Goal: Task Accomplishment & Management: Manage account settings

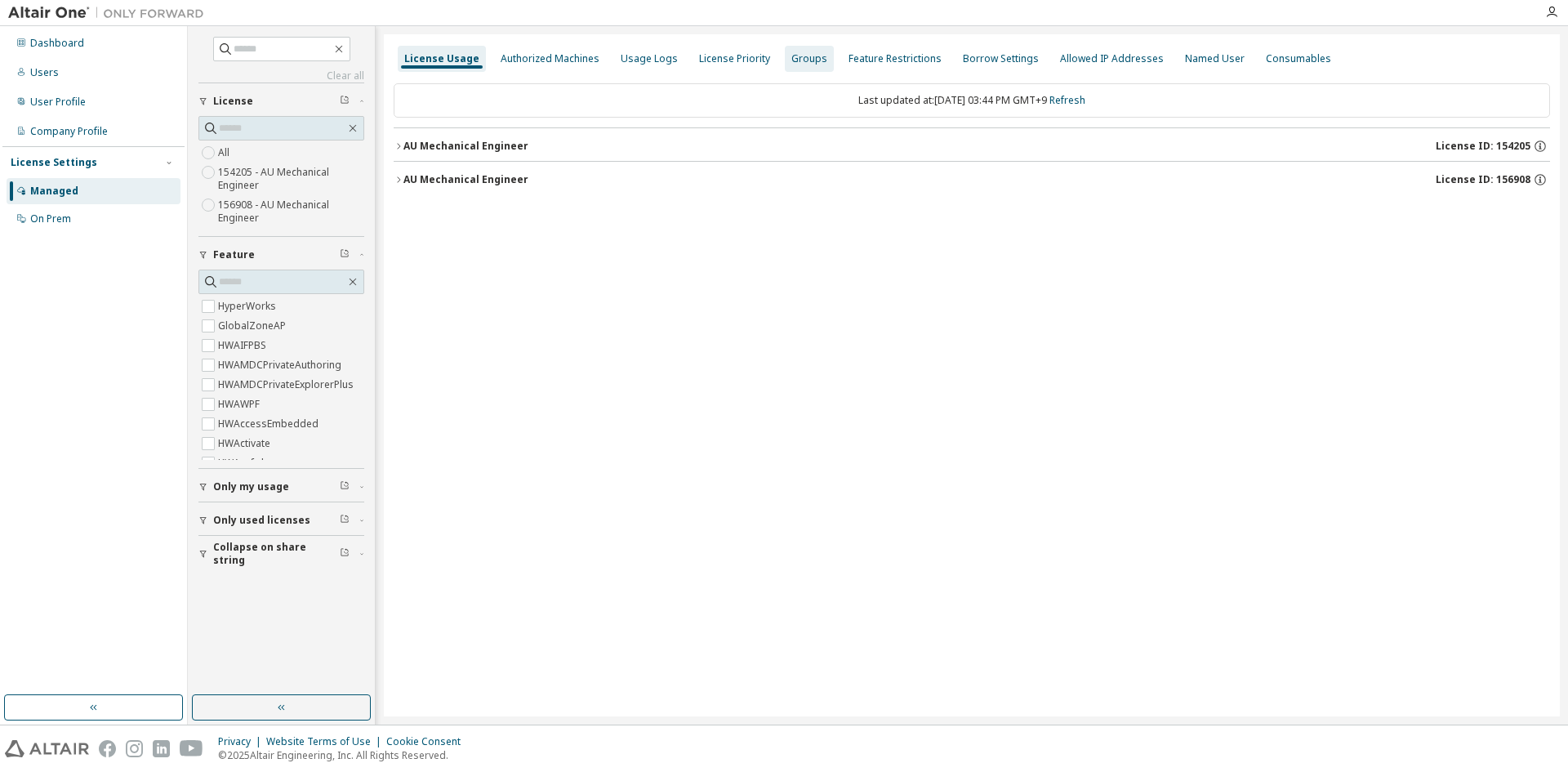
click at [793, 58] on div "Groups" at bounding box center [809, 59] width 36 height 13
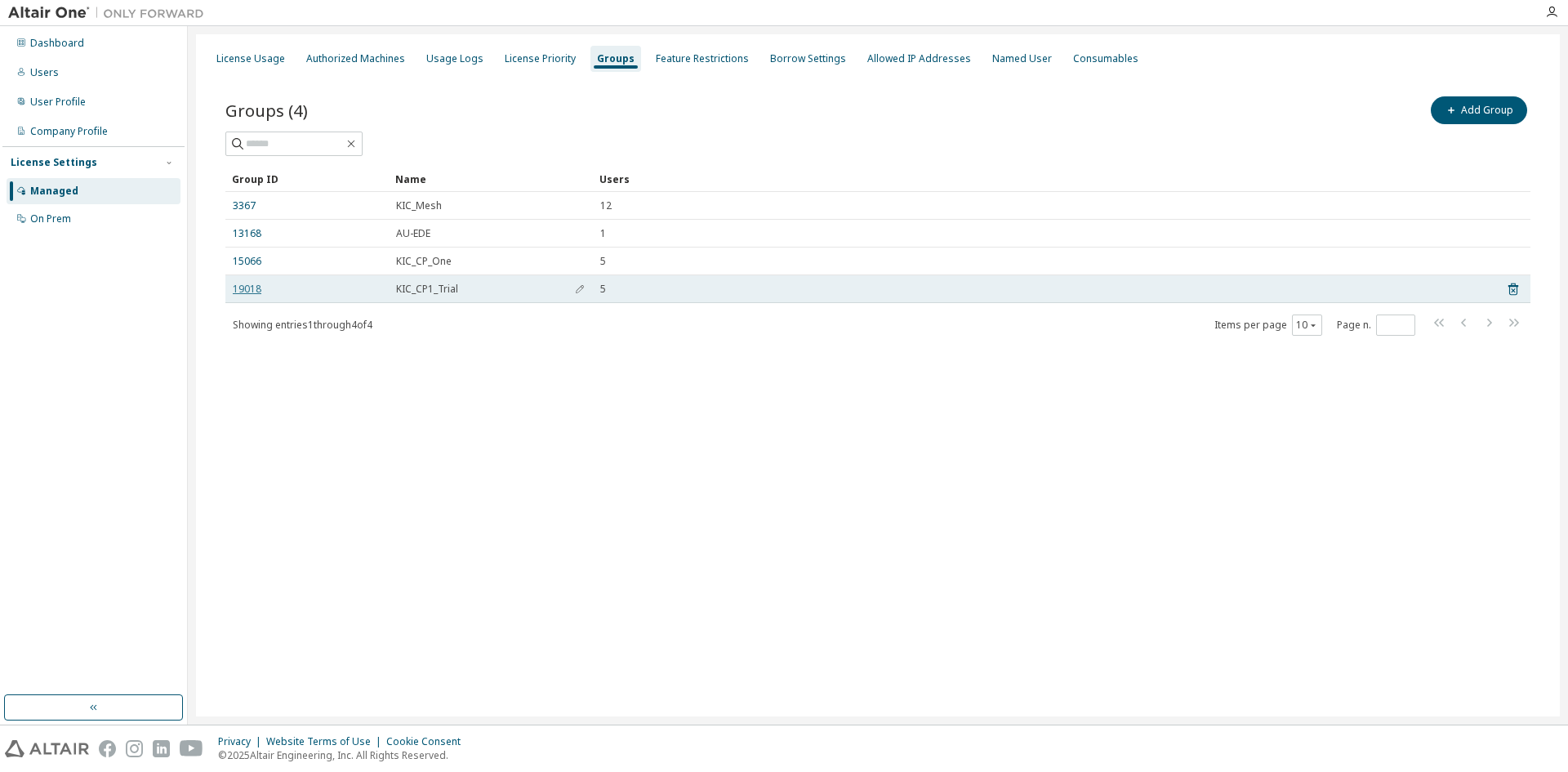
click at [252, 288] on link "19018" at bounding box center [246, 289] width 28 height 13
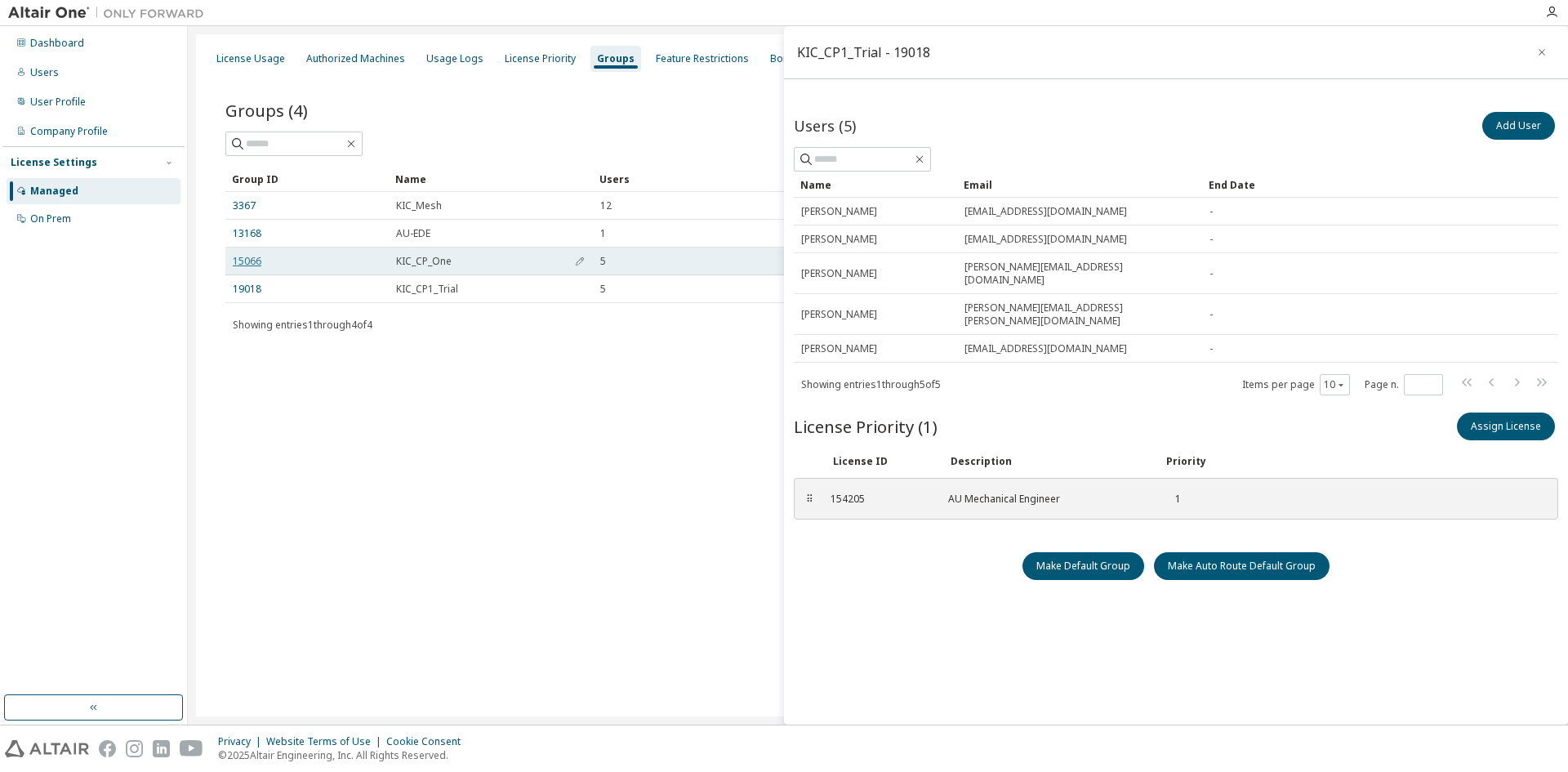
click at [250, 263] on link "15066" at bounding box center [246, 262] width 28 height 13
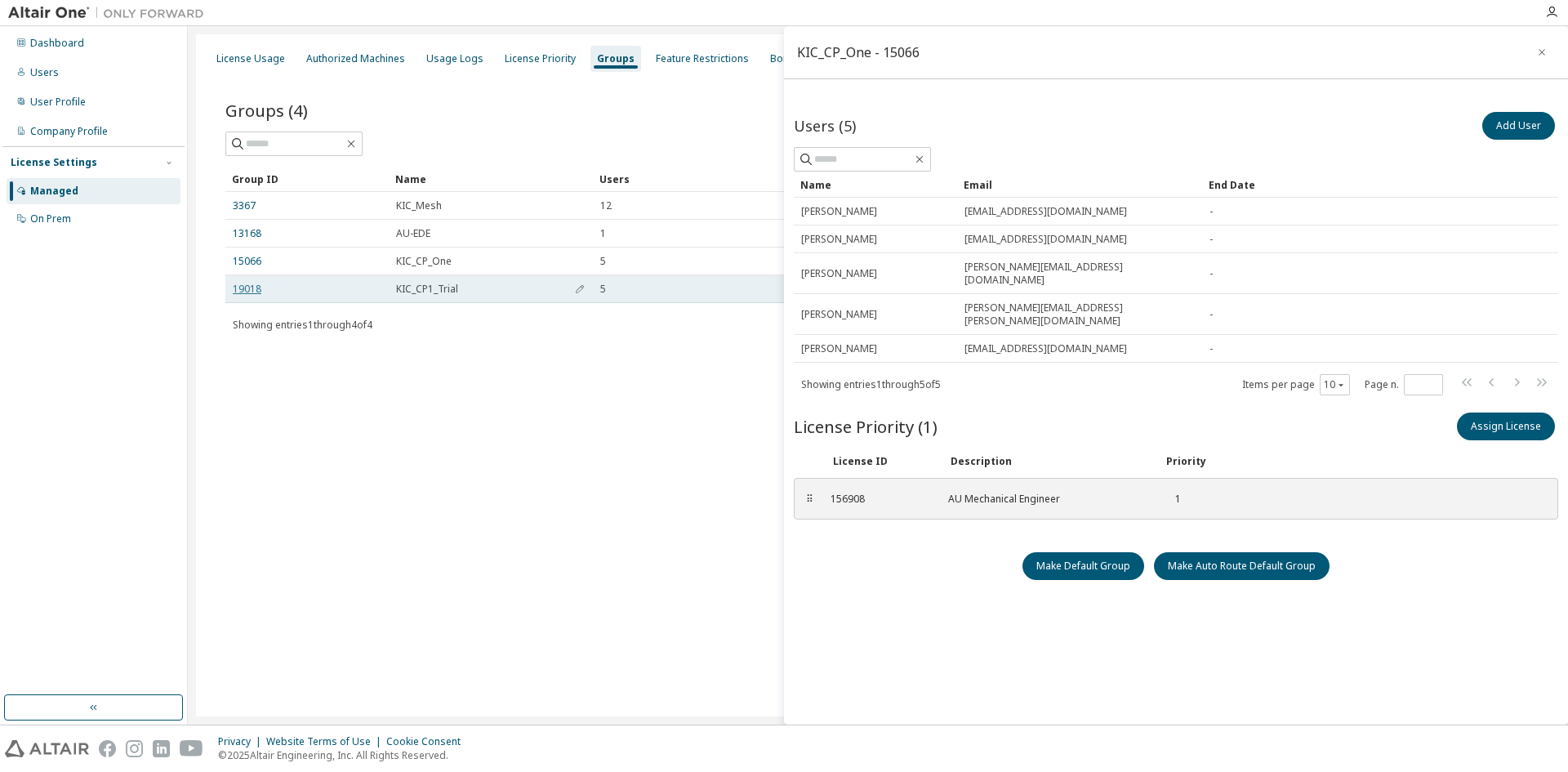
click at [249, 287] on link "19018" at bounding box center [246, 289] width 28 height 13
click at [252, 291] on link "19018" at bounding box center [246, 289] width 28 height 13
click at [241, 286] on link "19018" at bounding box center [246, 289] width 28 height 13
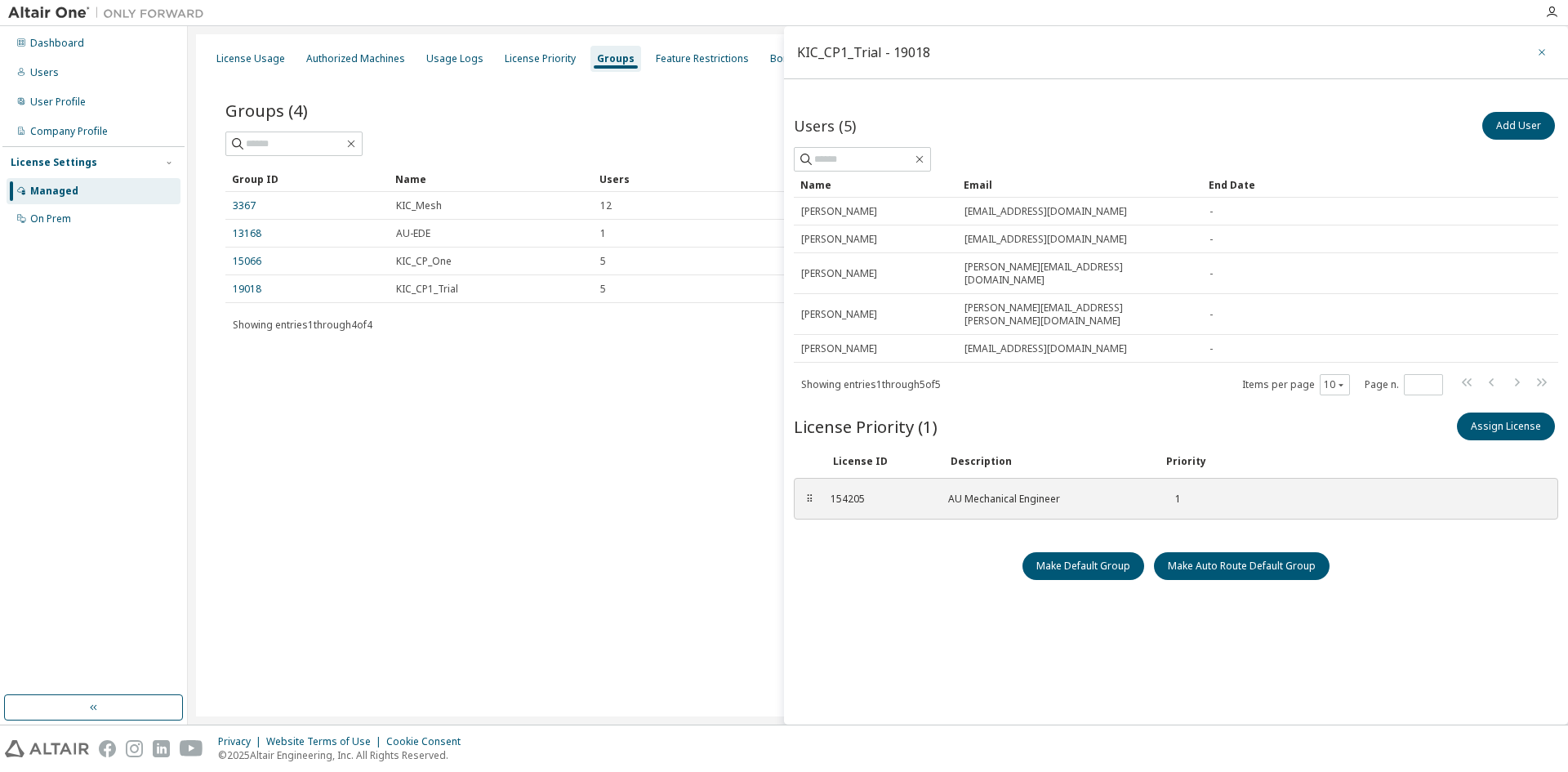
click at [1537, 47] on icon "button" at bounding box center [1542, 52] width 12 height 13
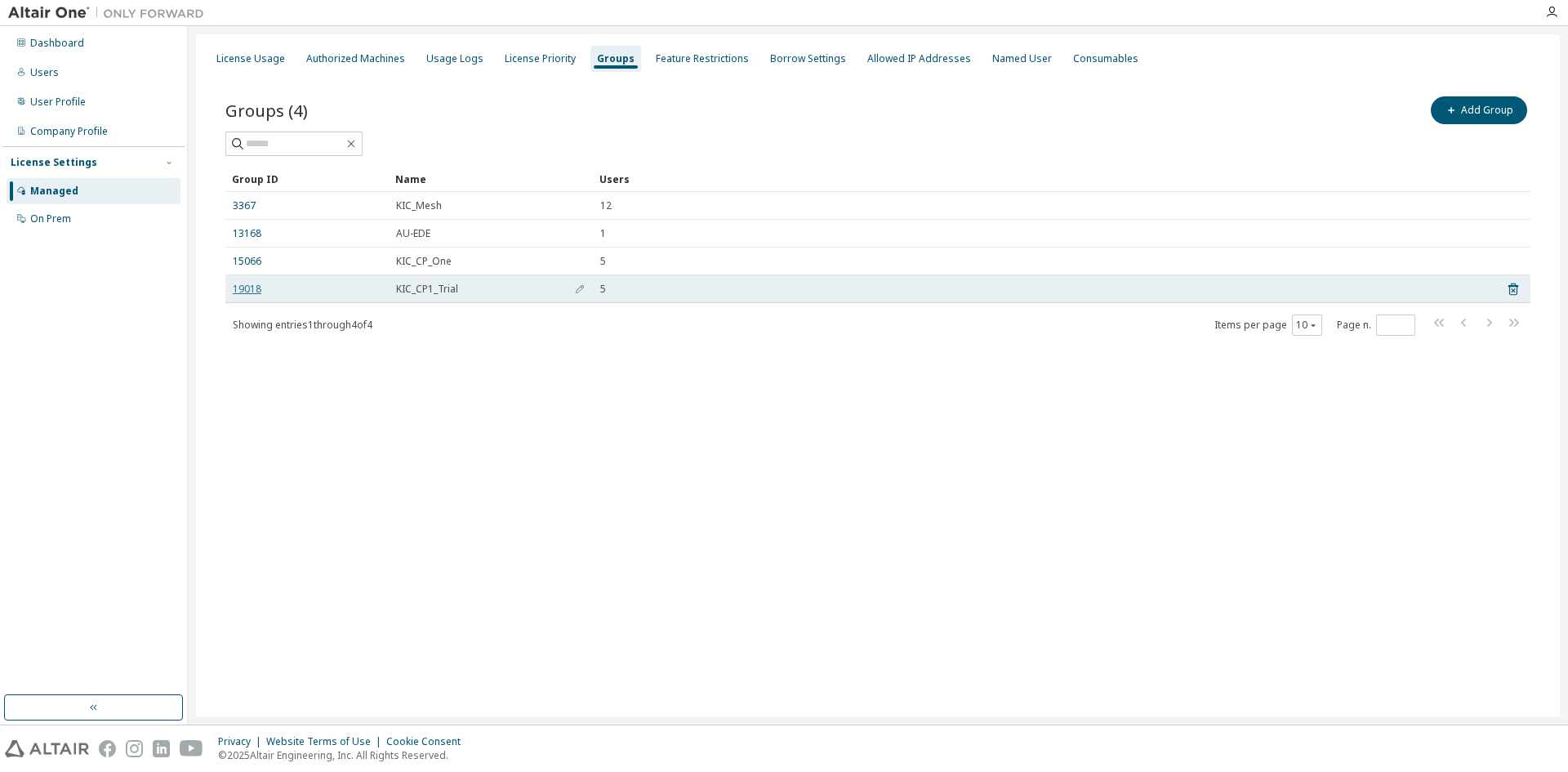
click at [247, 292] on link "19018" at bounding box center [246, 289] width 28 height 13
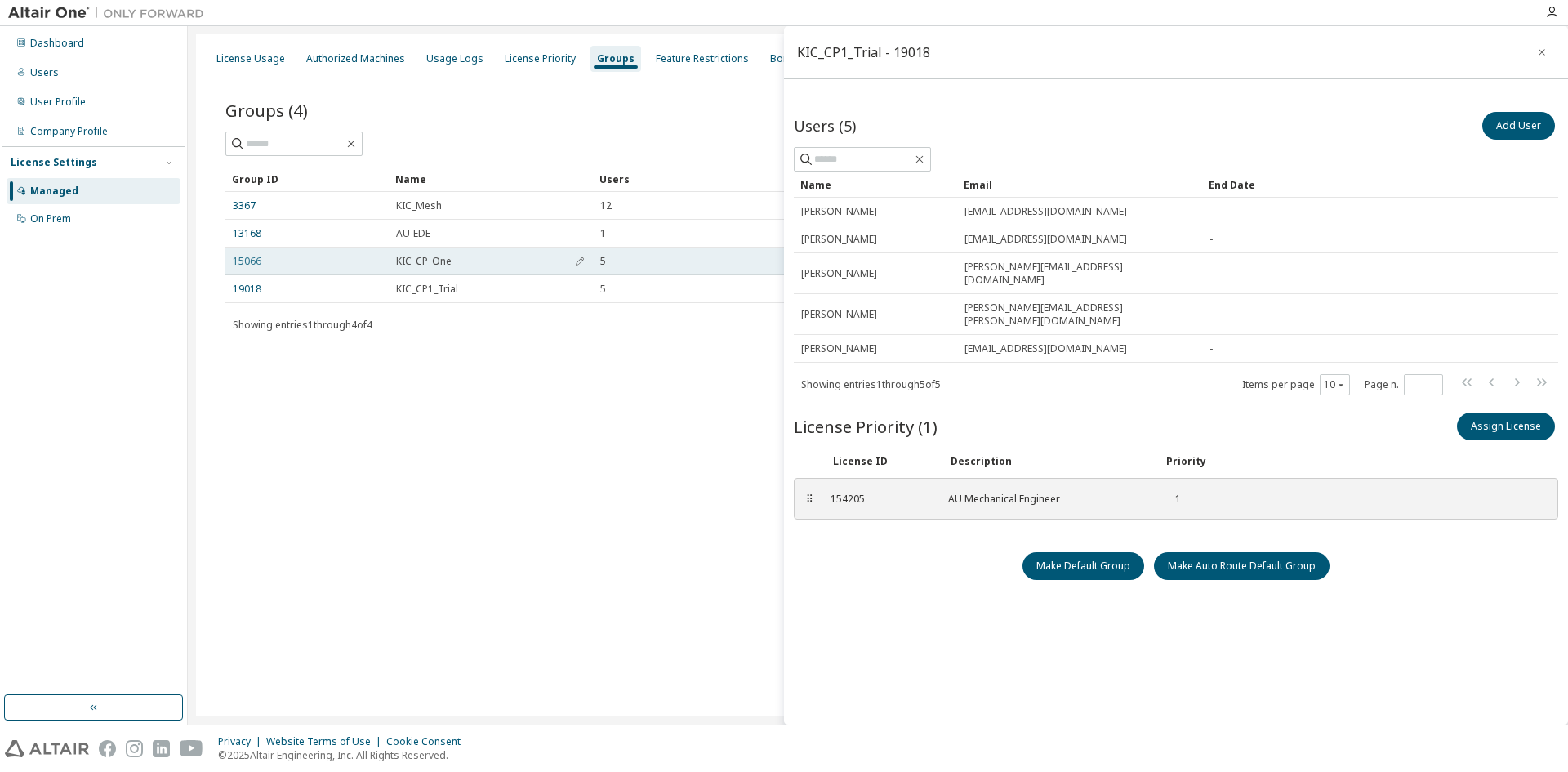
click at [242, 263] on link "15066" at bounding box center [246, 262] width 28 height 13
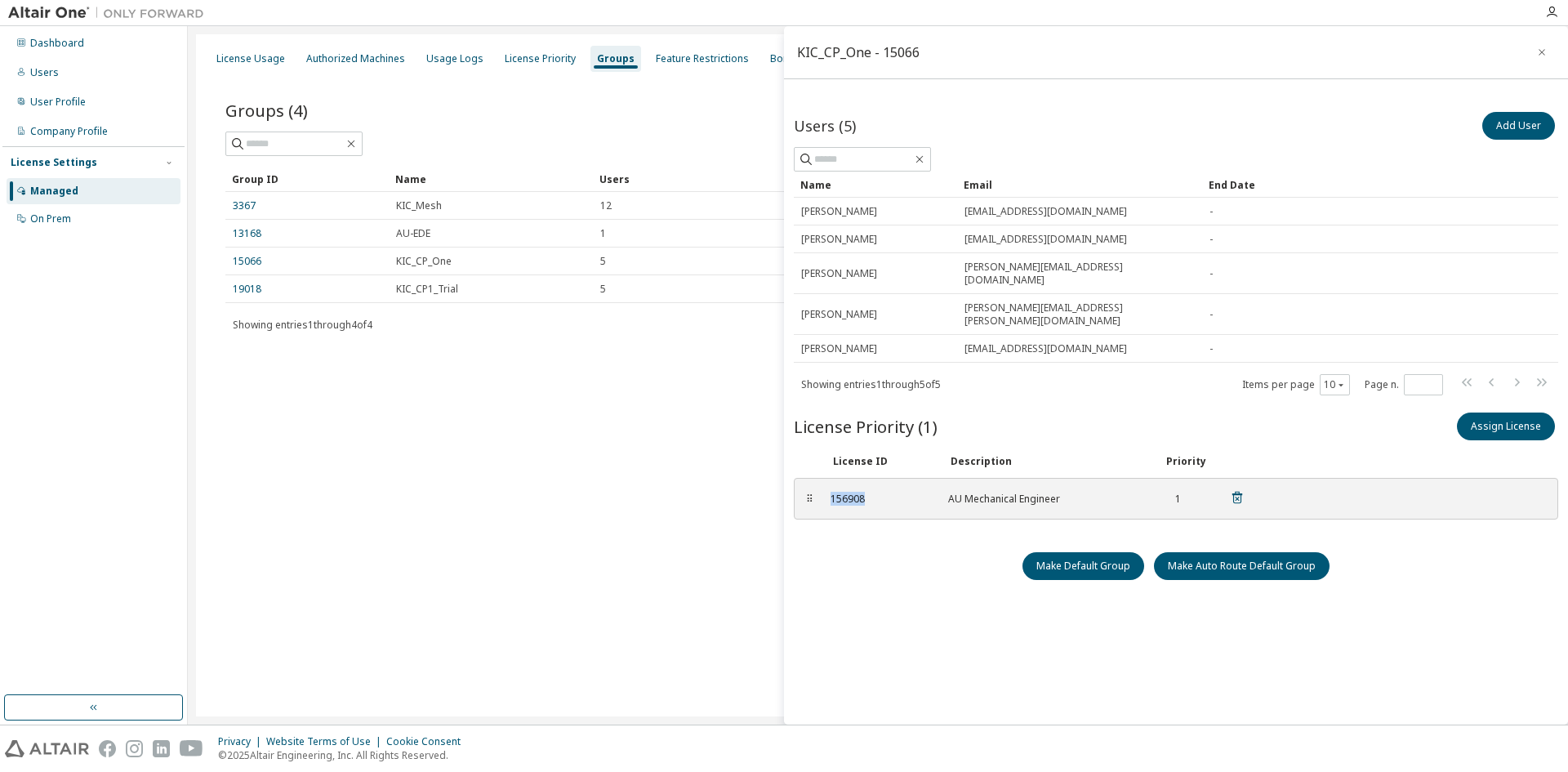
drag, startPoint x: 866, startPoint y: 471, endPoint x: 828, endPoint y: 473, distance: 38.1
click at [828, 485] on div "156908 AU Mechanical Engineer 1" at bounding box center [1037, 498] width 434 height 27
copy div "156908"
click at [1539, 54] on icon "button" at bounding box center [1541, 52] width 6 height 6
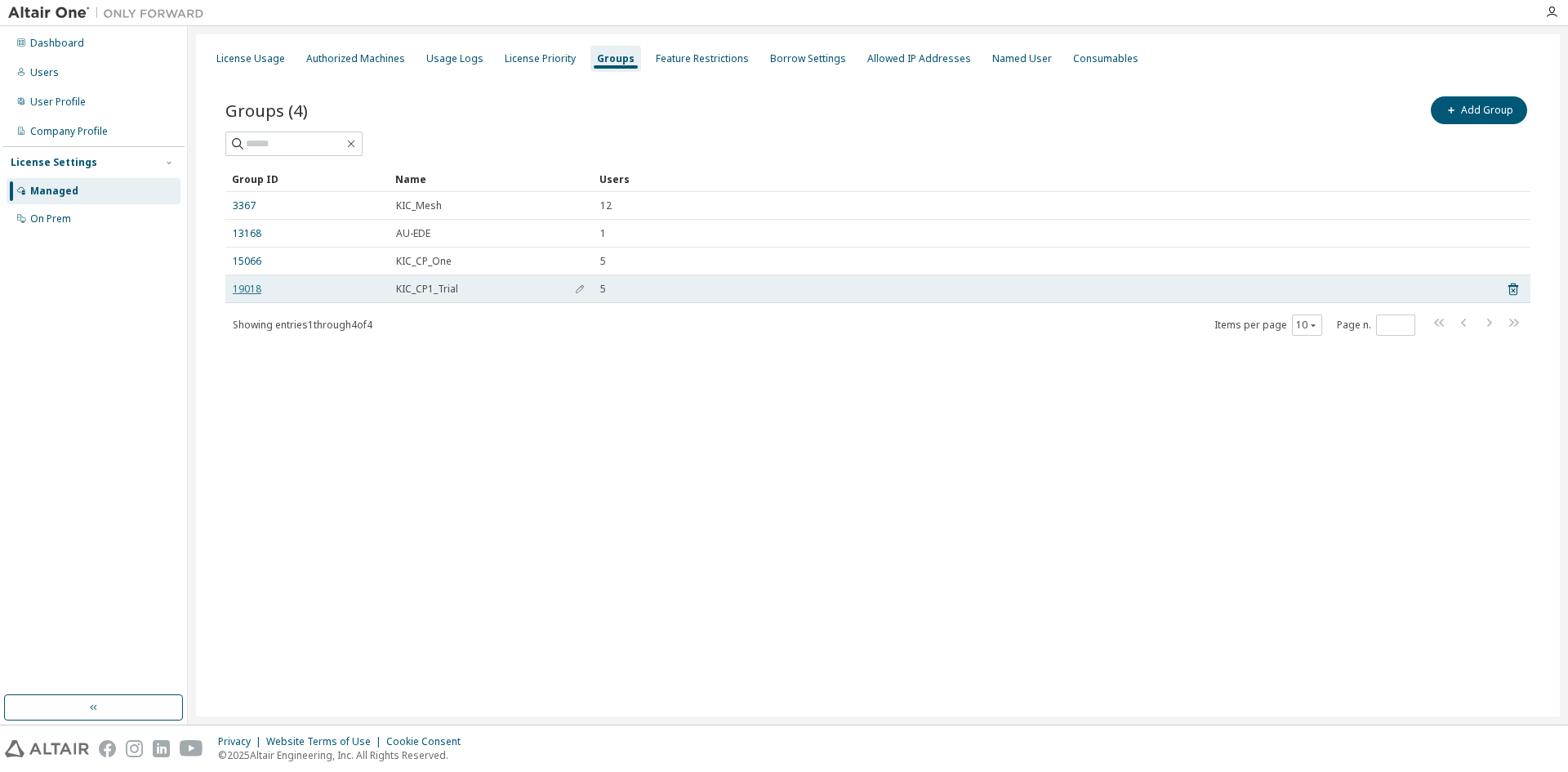
click at [252, 286] on link "19018" at bounding box center [246, 289] width 28 height 13
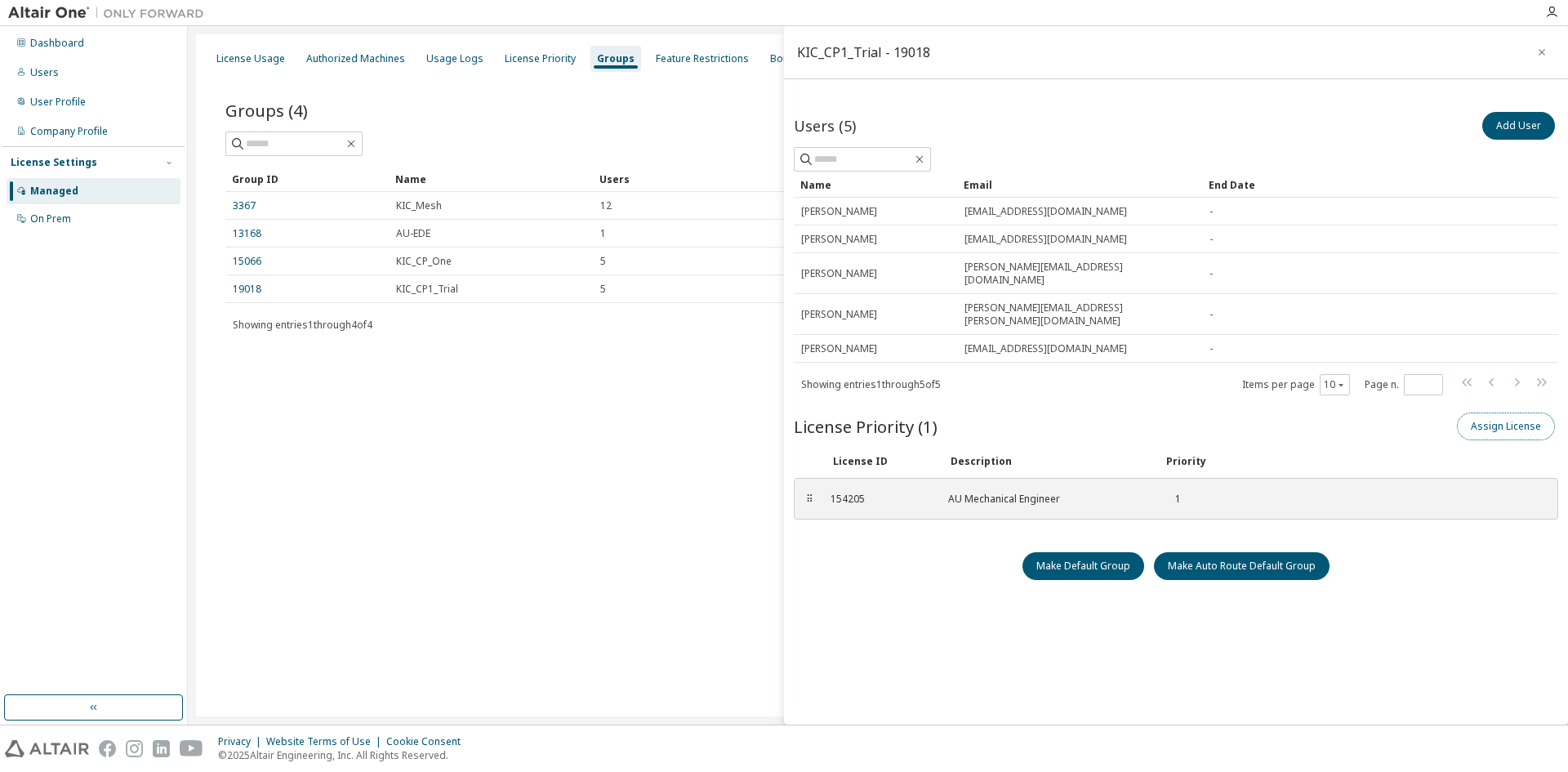
click at [1504, 413] on button "Assign License" at bounding box center [1506, 426] width 98 height 27
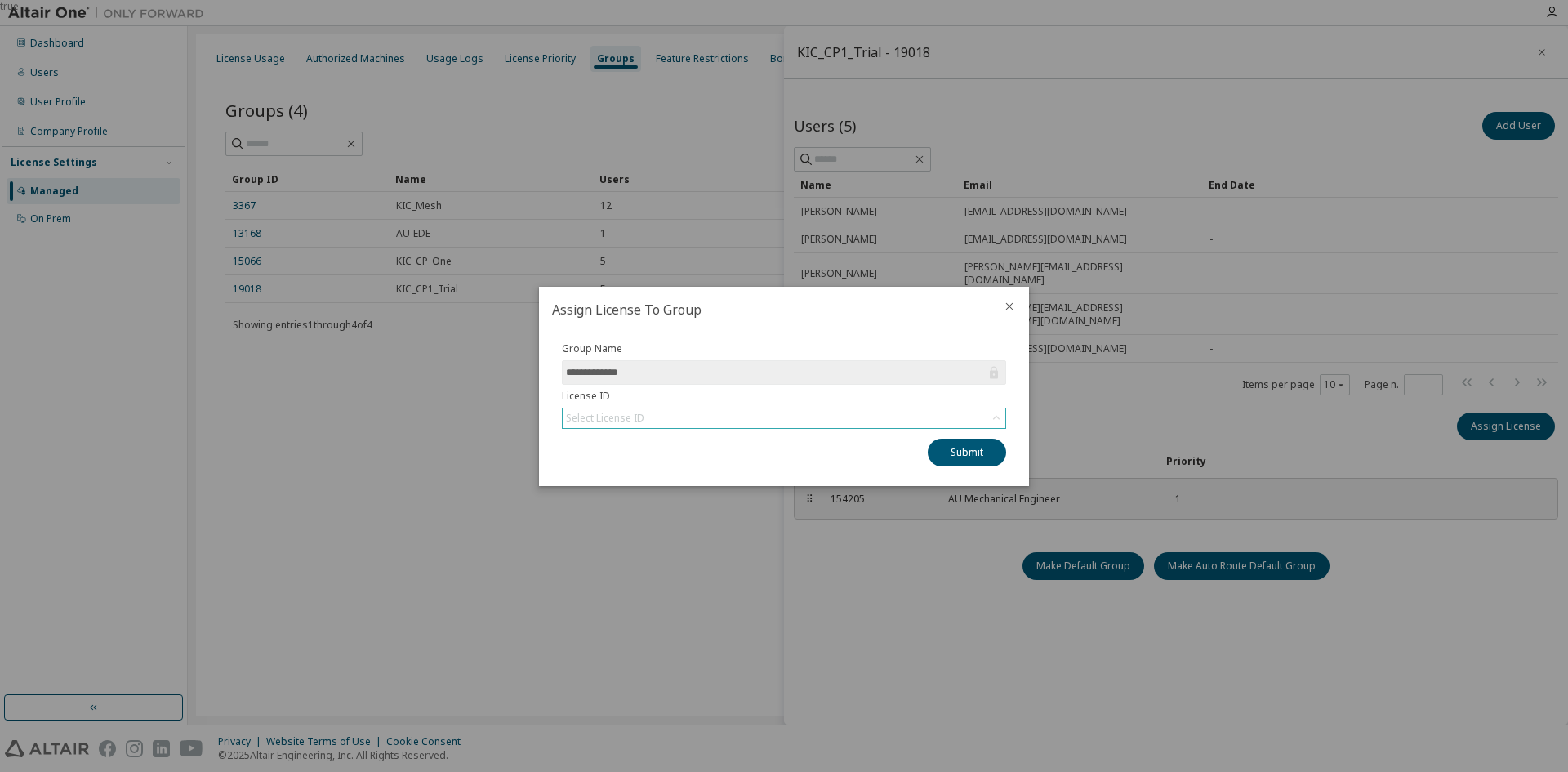
click at [682, 414] on div "Select License ID" at bounding box center [784, 417] width 443 height 19
click at [614, 415] on div "Select License ID" at bounding box center [606, 418] width 79 height 13
click at [612, 468] on li "156908 - AU Mechanical Engineer" at bounding box center [783, 464] width 439 height 21
click at [966, 451] on button "Submit" at bounding box center [967, 452] width 79 height 27
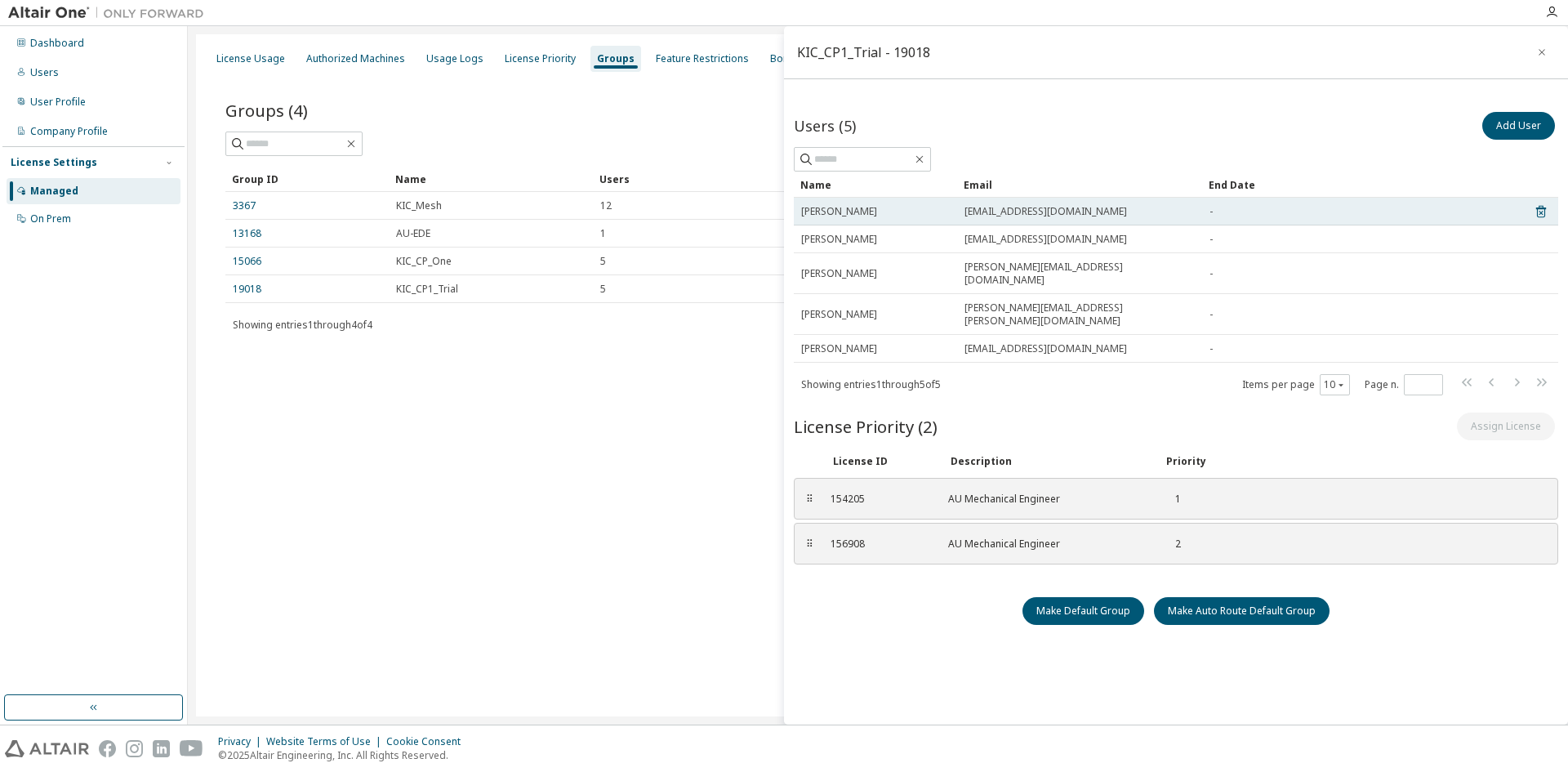
click at [1004, 212] on span "[EMAIL_ADDRESS][DOMAIN_NAME]" at bounding box center [1047, 211] width 163 height 13
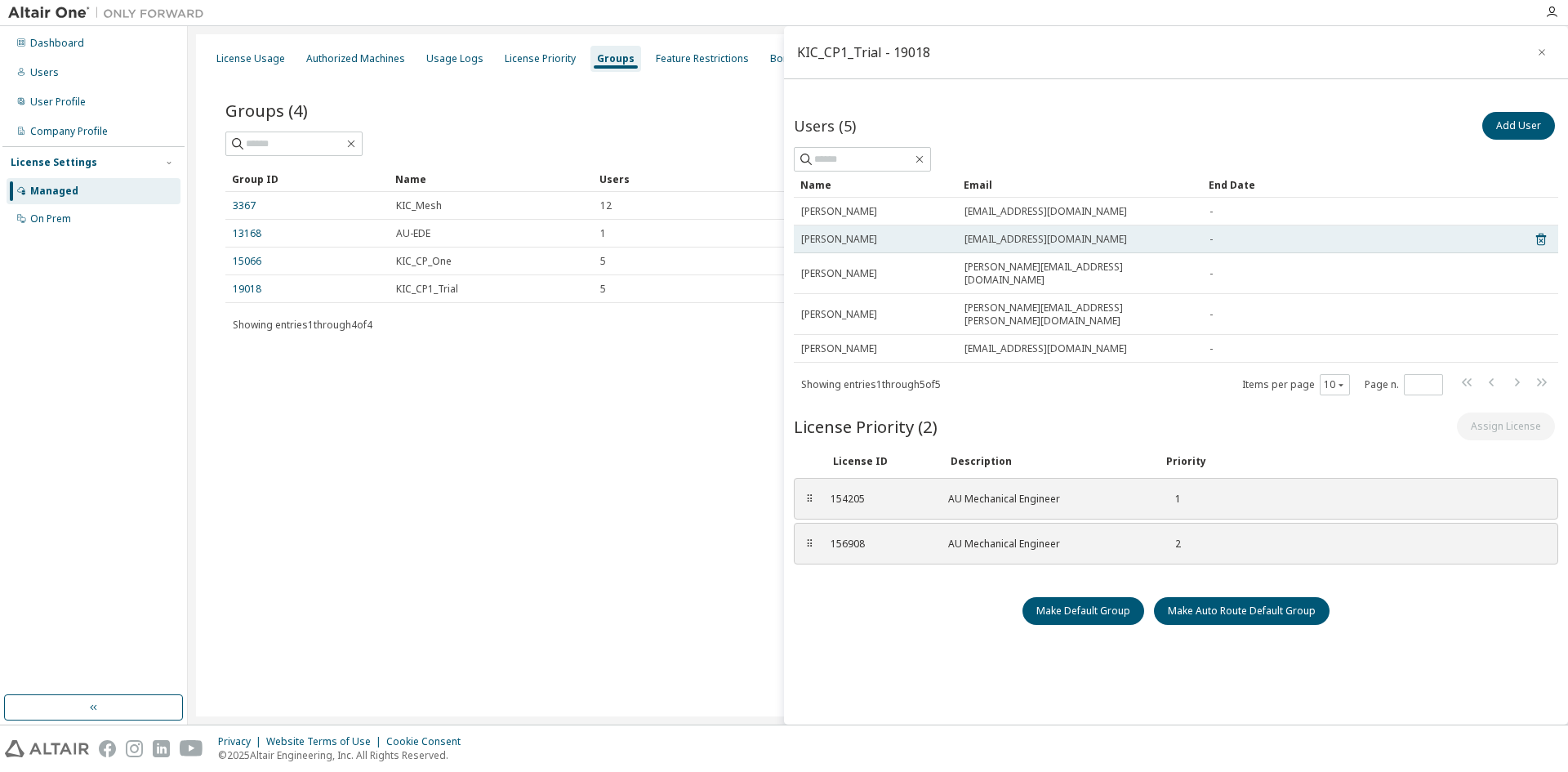
click at [990, 247] on td "[EMAIL_ADDRESS][DOMAIN_NAME]" at bounding box center [1080, 239] width 245 height 27
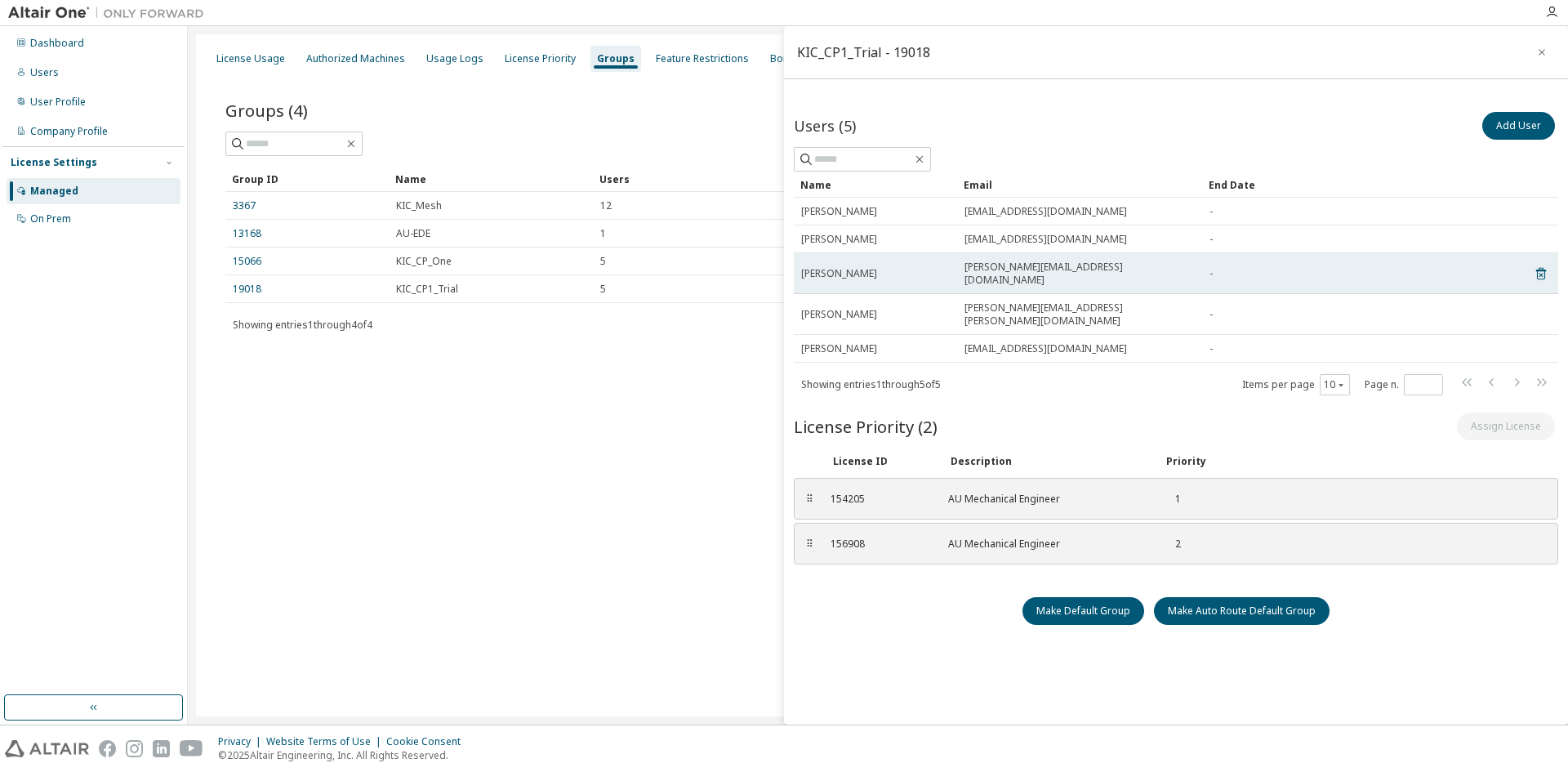
click at [989, 269] on span "[PERSON_NAME][EMAIL_ADDRESS][DOMAIN_NAME]" at bounding box center [1080, 273] width 231 height 27
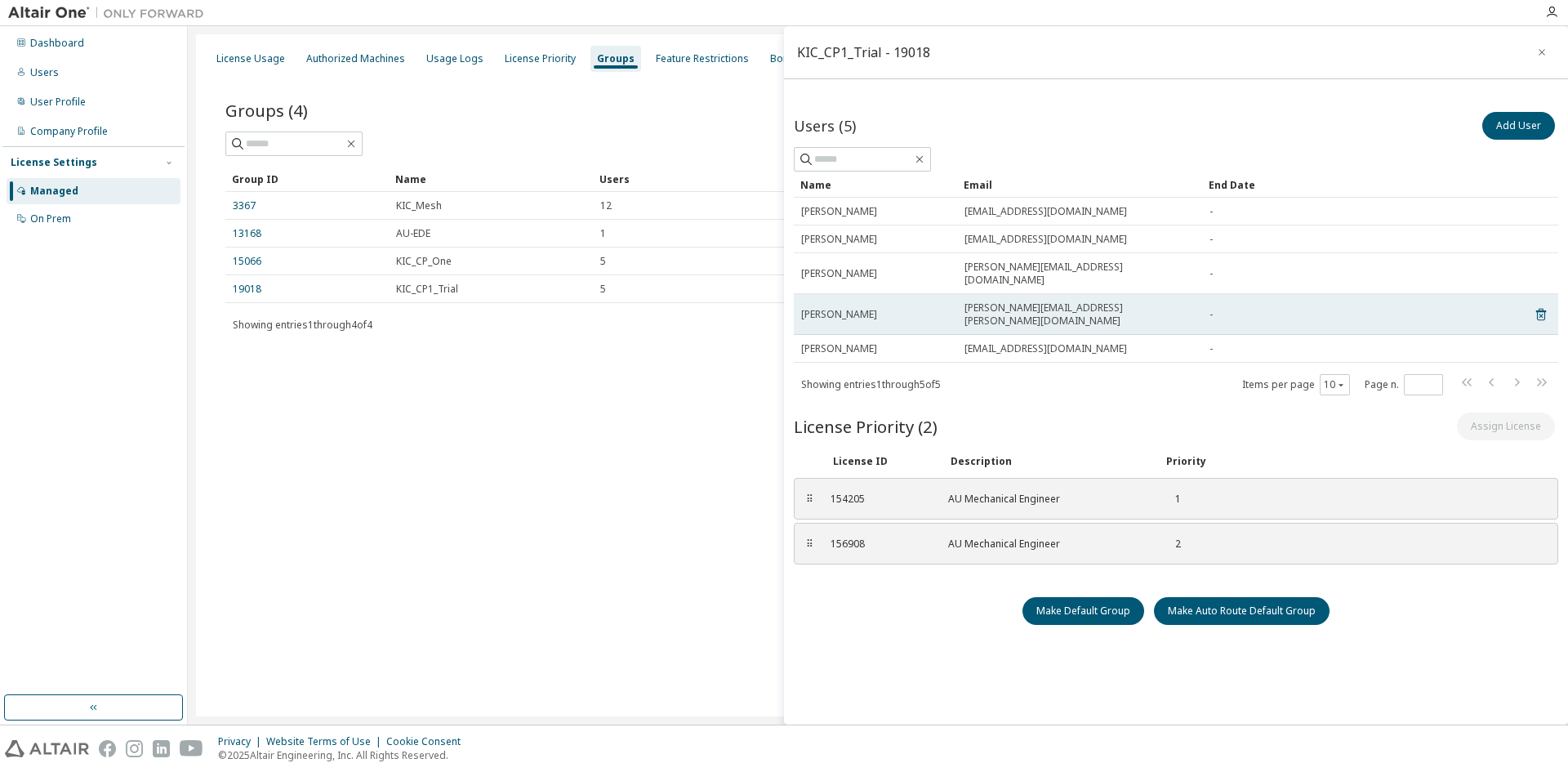
click at [984, 301] on span "[PERSON_NAME][EMAIL_ADDRESS][PERSON_NAME][DOMAIN_NAME]" at bounding box center [1080, 314] width 231 height 27
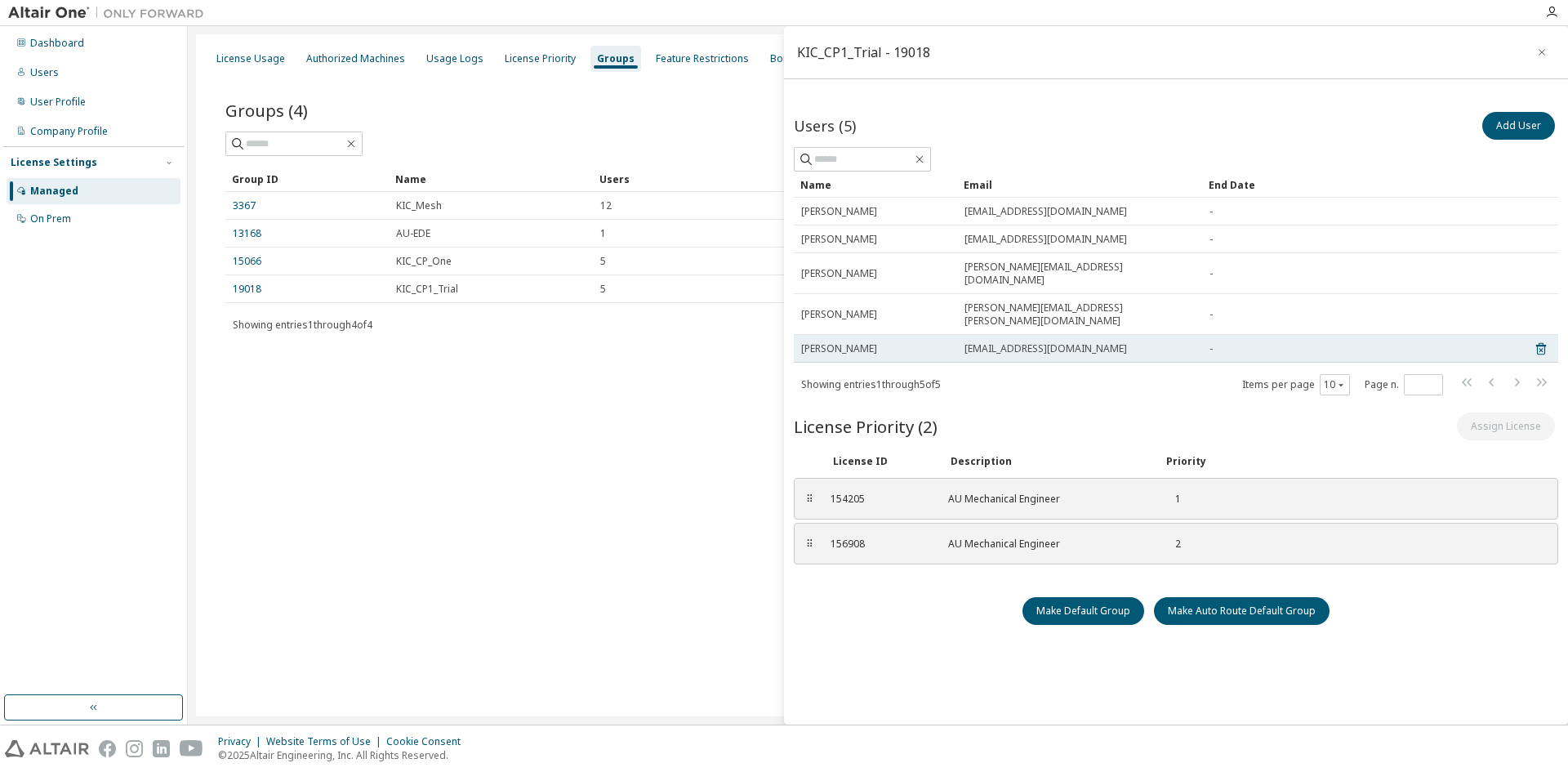
click at [983, 342] on span "[EMAIL_ADDRESS][DOMAIN_NAME]" at bounding box center [1047, 348] width 163 height 13
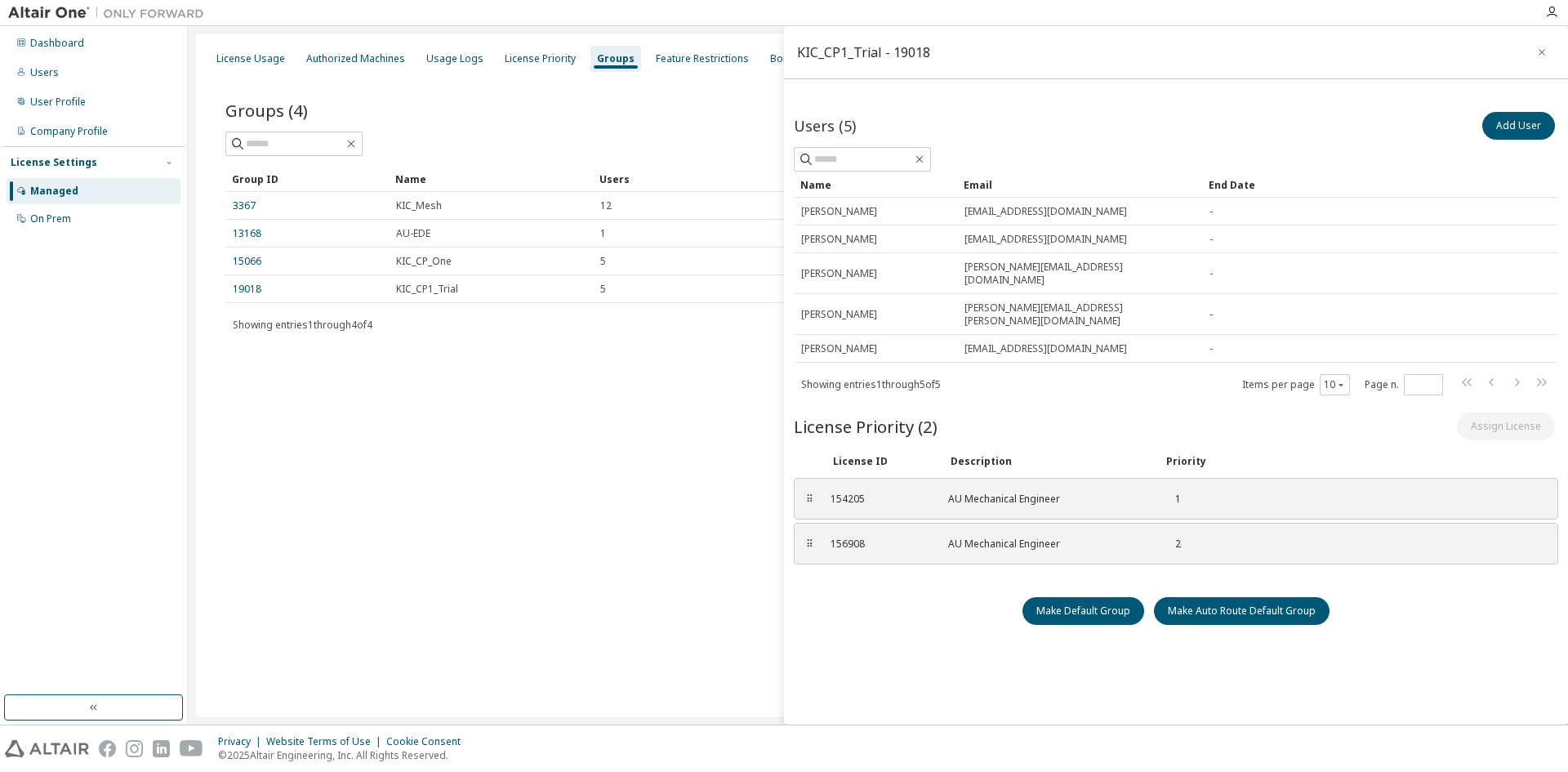
click at [895, 612] on div "Users (5) Add User Clear Load Save Save As Field Operator Value Select filter S…" at bounding box center [1176, 417] width 765 height 617
click at [883, 613] on div "Users (5) Add User Clear Load Save Save As Field Operator Value Select filter S…" at bounding box center [1176, 417] width 765 height 617
click at [881, 615] on div "Users (5) Add User Clear Load Save Save As Field Operator Value Select filter S…" at bounding box center [1176, 417] width 765 height 617
click at [1537, 53] on icon "button" at bounding box center [1542, 52] width 12 height 13
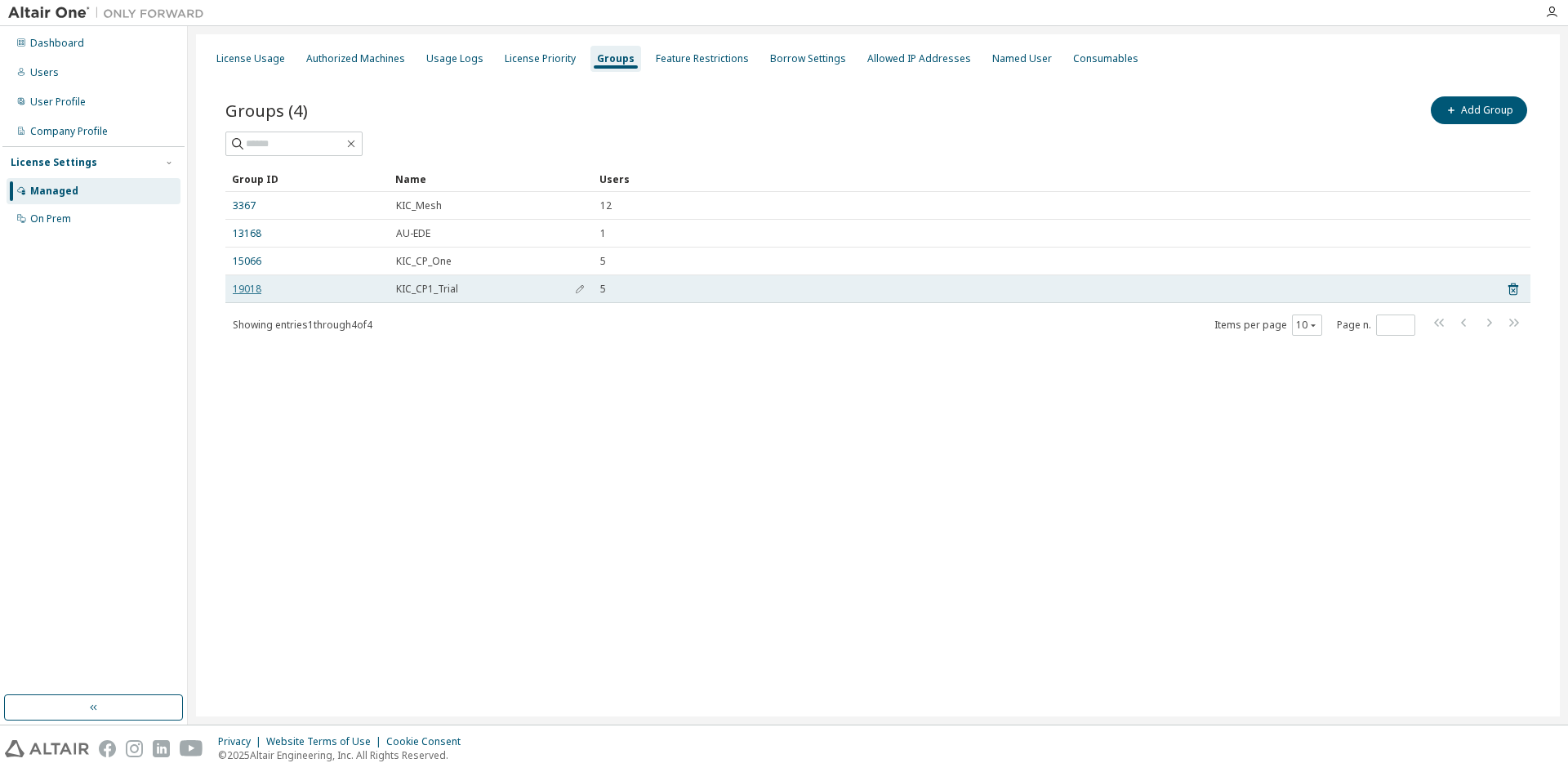
click at [244, 289] on link "19018" at bounding box center [246, 289] width 28 height 13
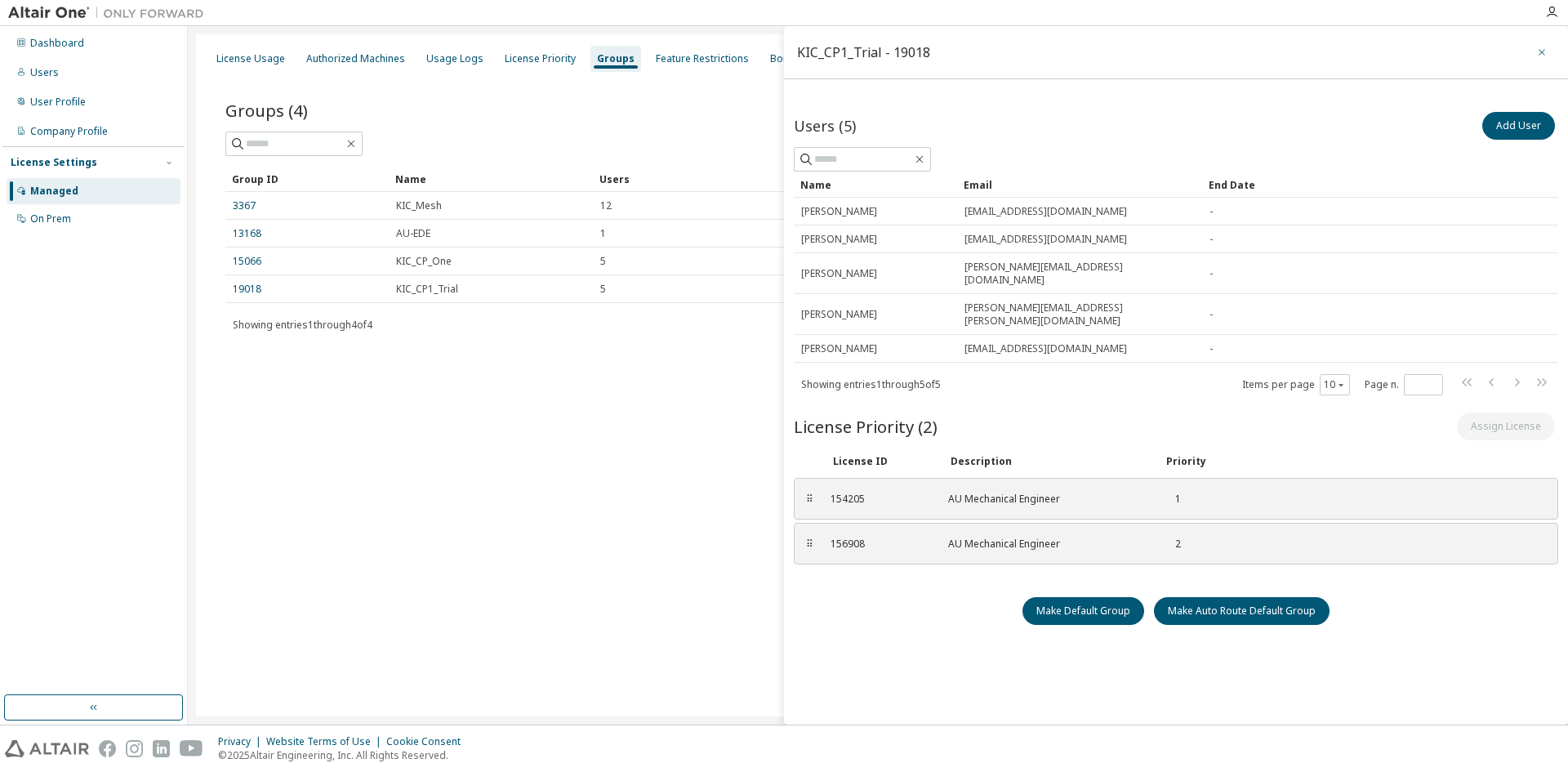
click at [1537, 51] on icon "button" at bounding box center [1542, 52] width 12 height 13
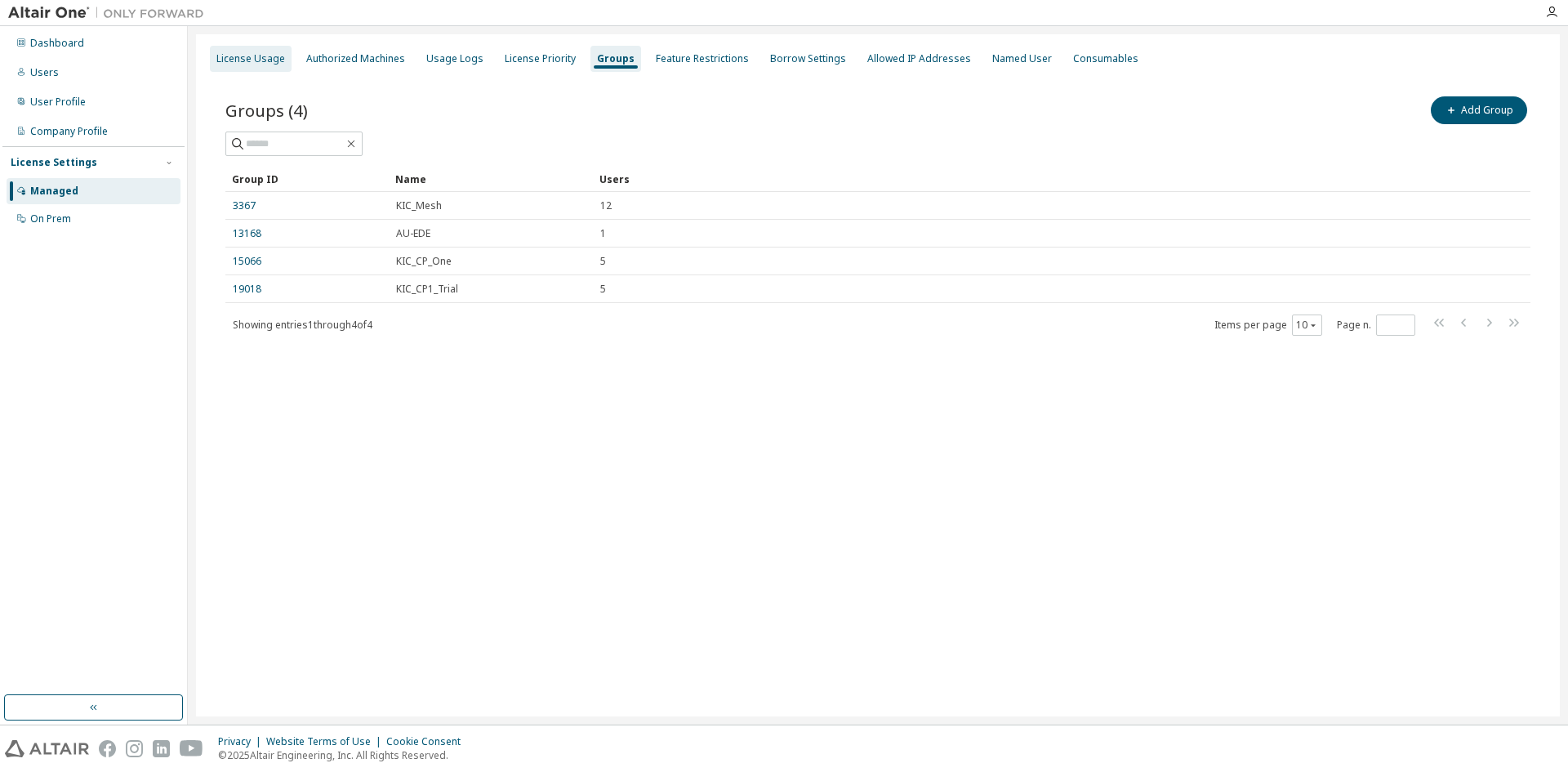
click at [260, 61] on div "License Usage" at bounding box center [251, 59] width 69 height 13
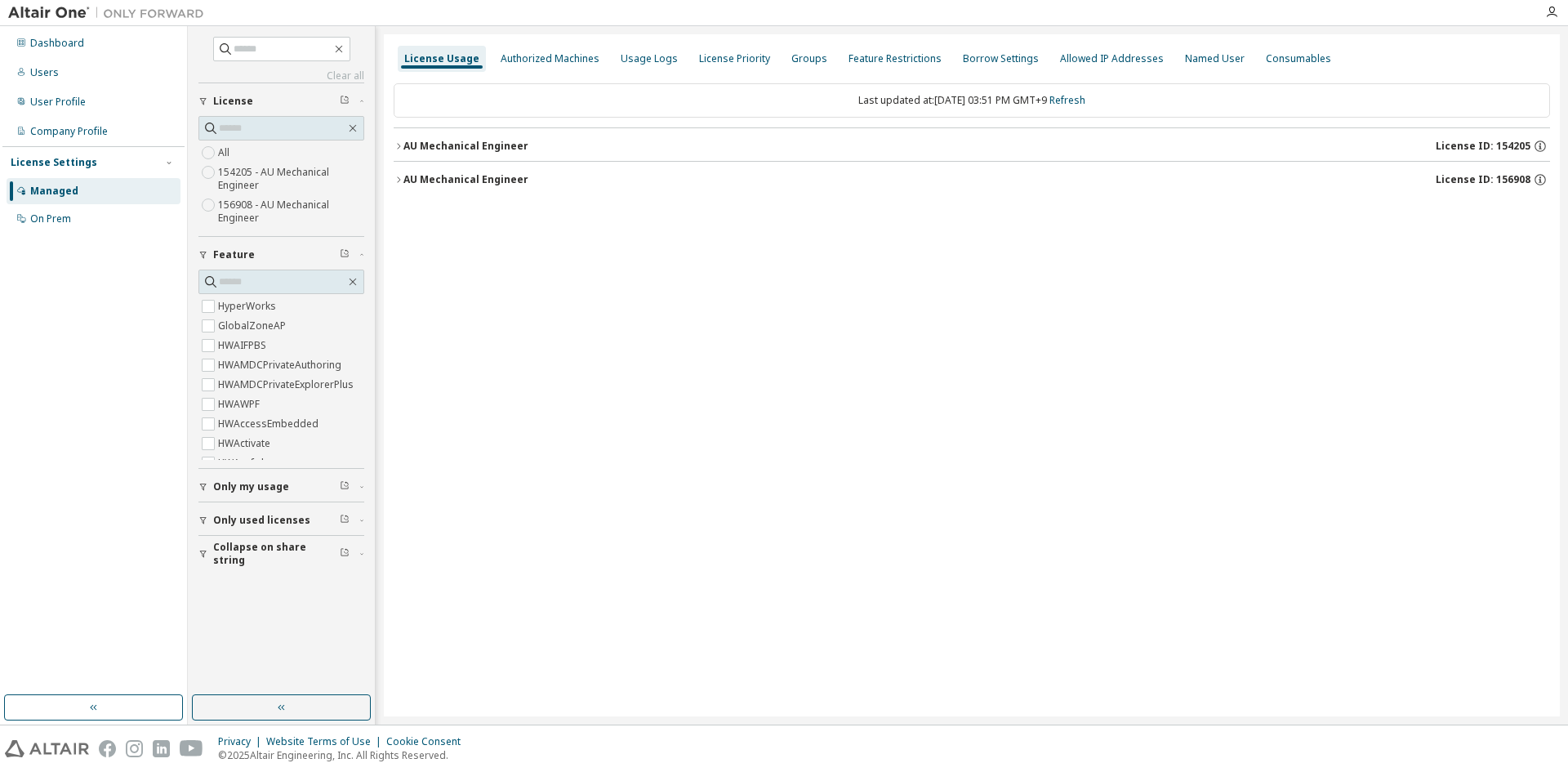
click at [489, 145] on div "AU Mechanical Engineer" at bounding box center [466, 146] width 125 height 13
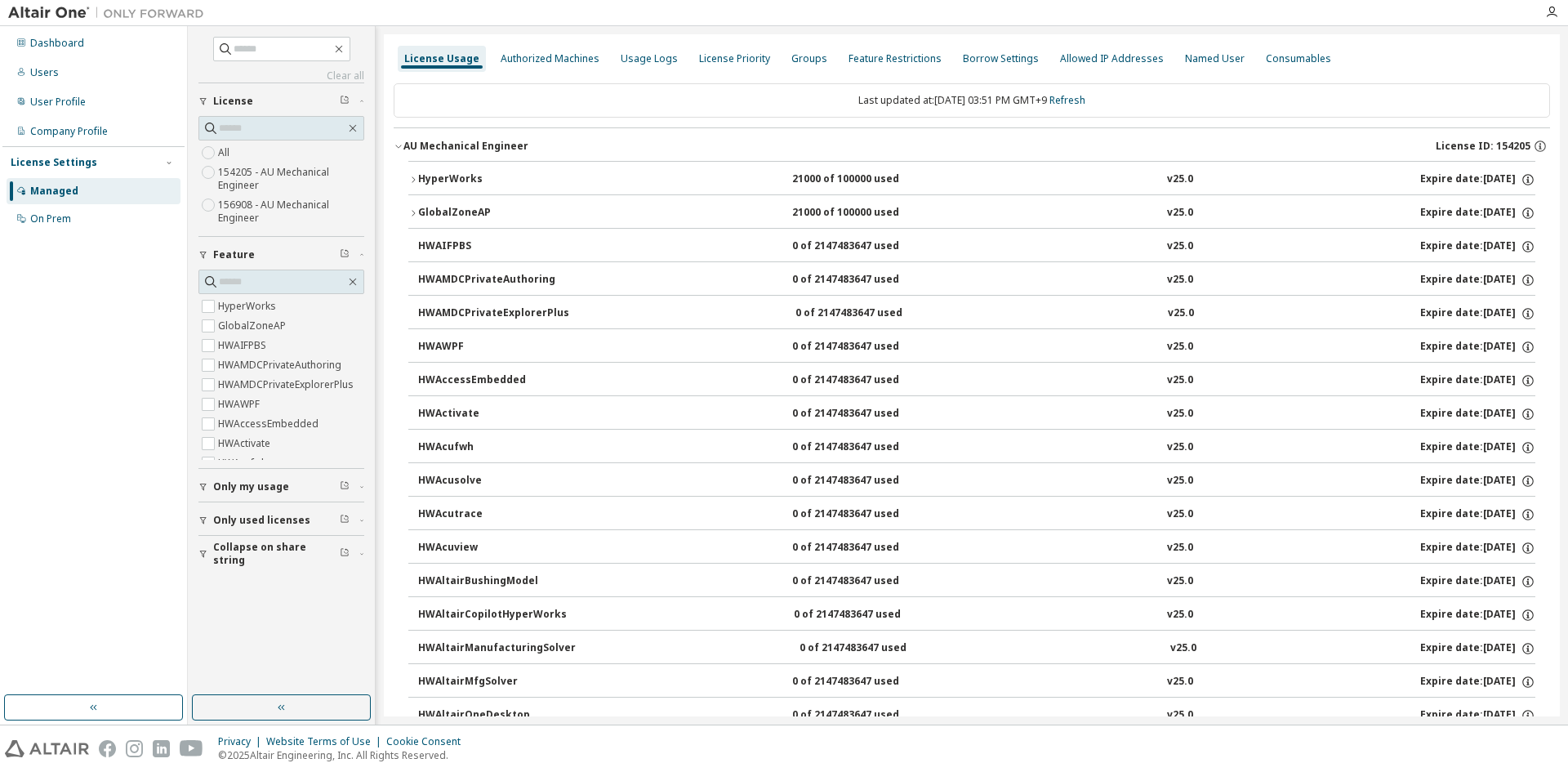
click at [494, 144] on div "AU Mechanical Engineer" at bounding box center [466, 146] width 125 height 13
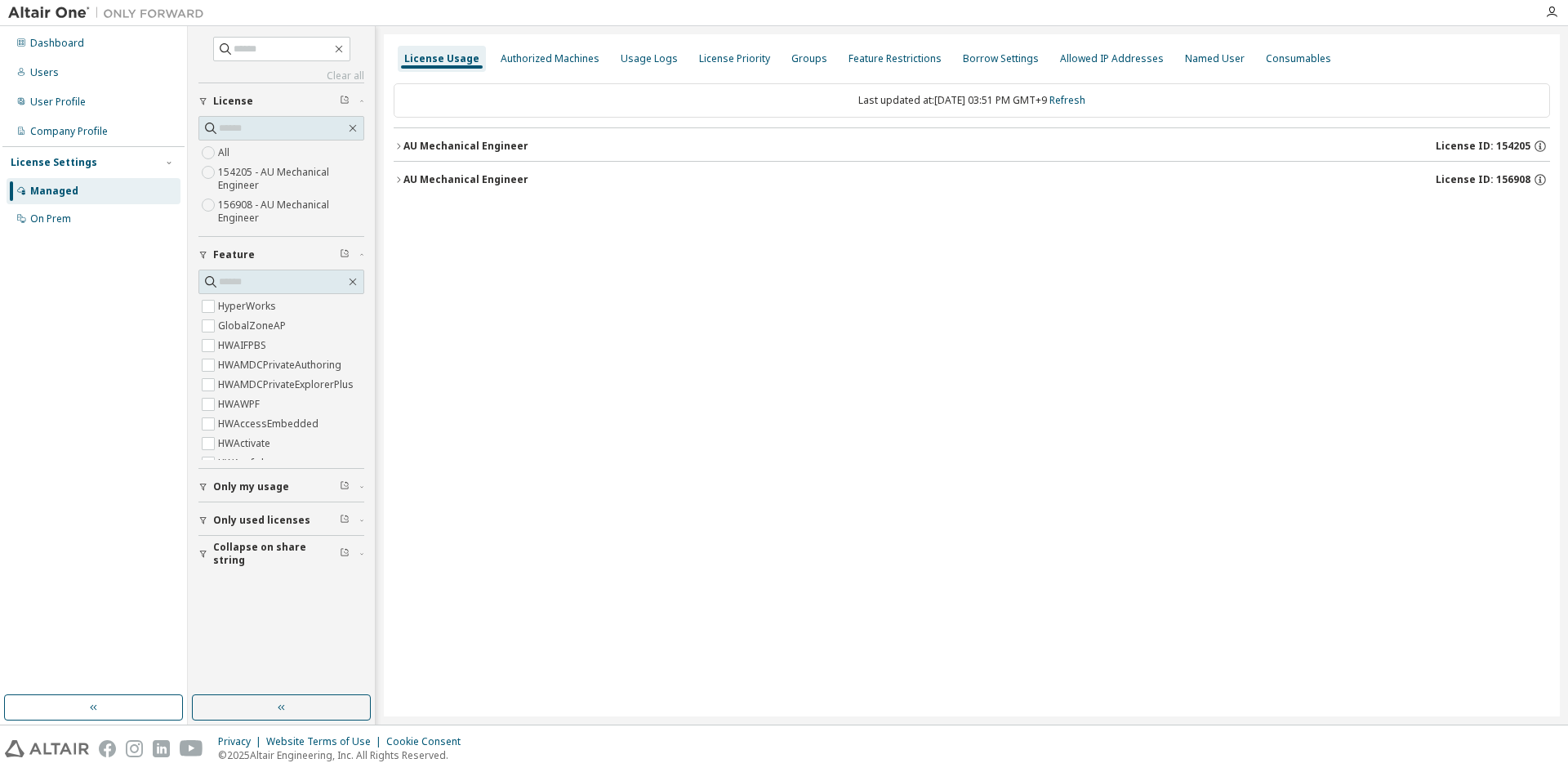
click at [474, 184] on div "AU Mechanical Engineer" at bounding box center [466, 179] width 125 height 13
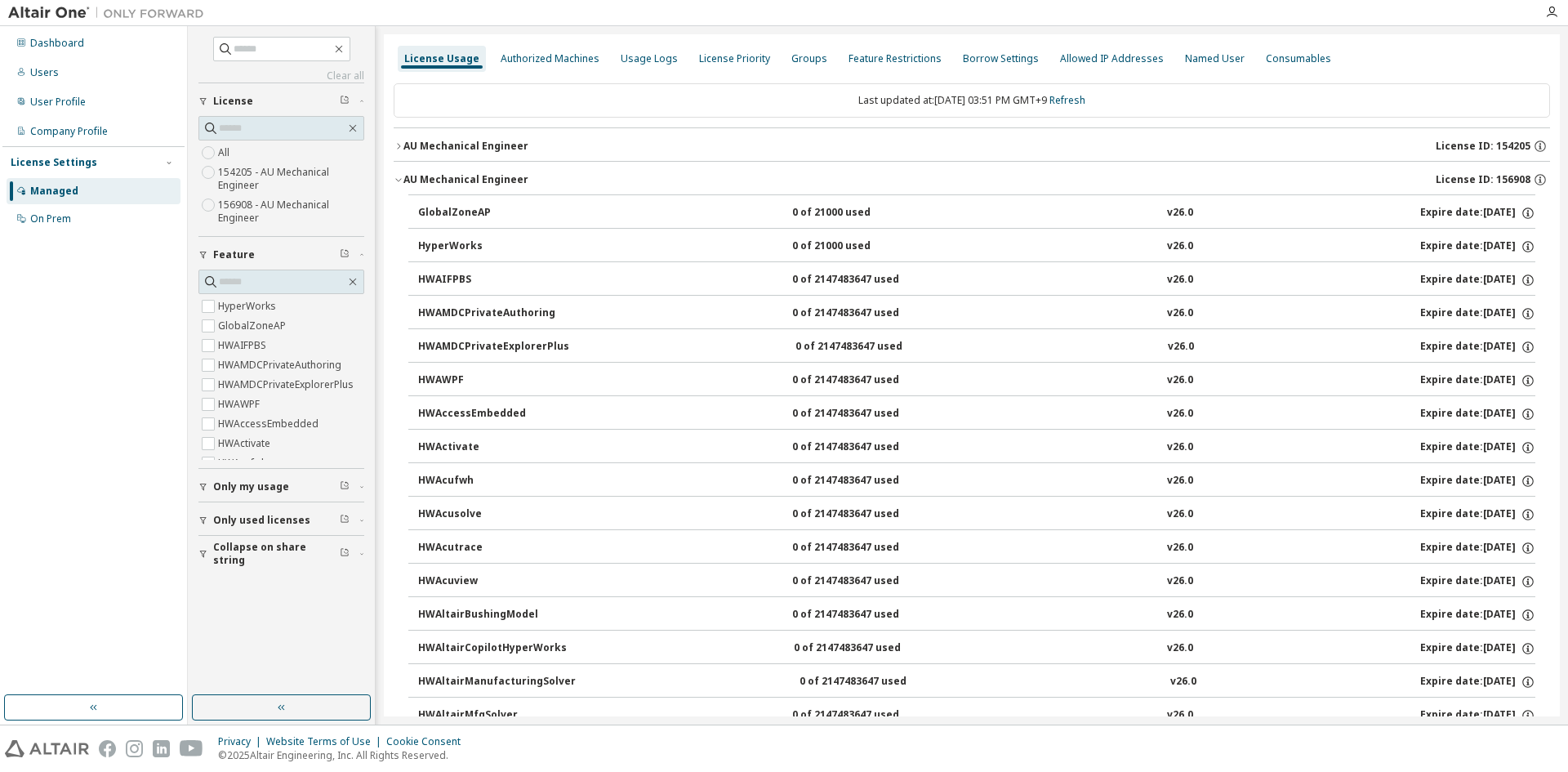
click at [477, 178] on div "AU Mechanical Engineer" at bounding box center [466, 179] width 125 height 13
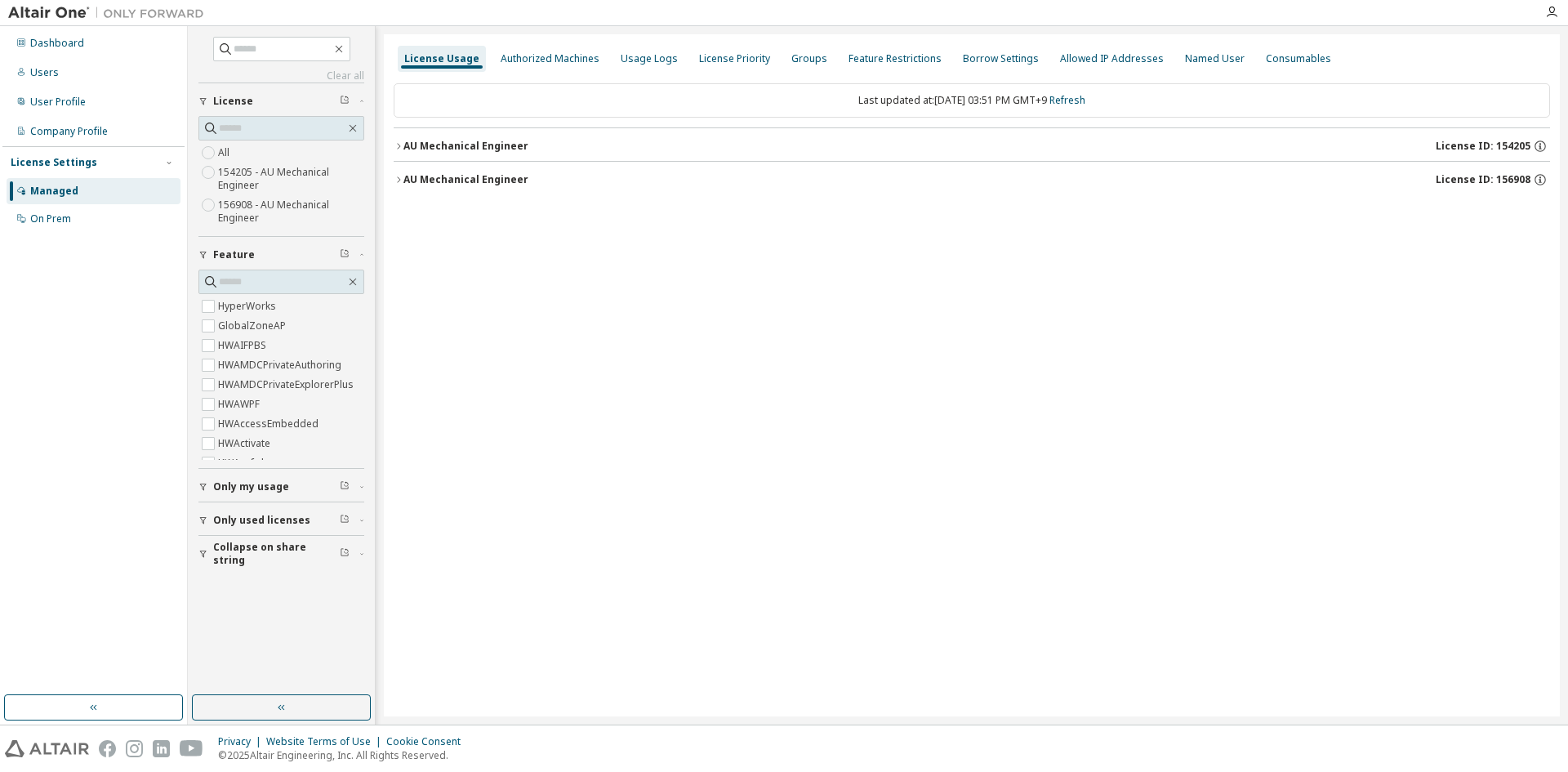
click at [1502, 145] on span "License ID: 154205" at bounding box center [1484, 146] width 95 height 13
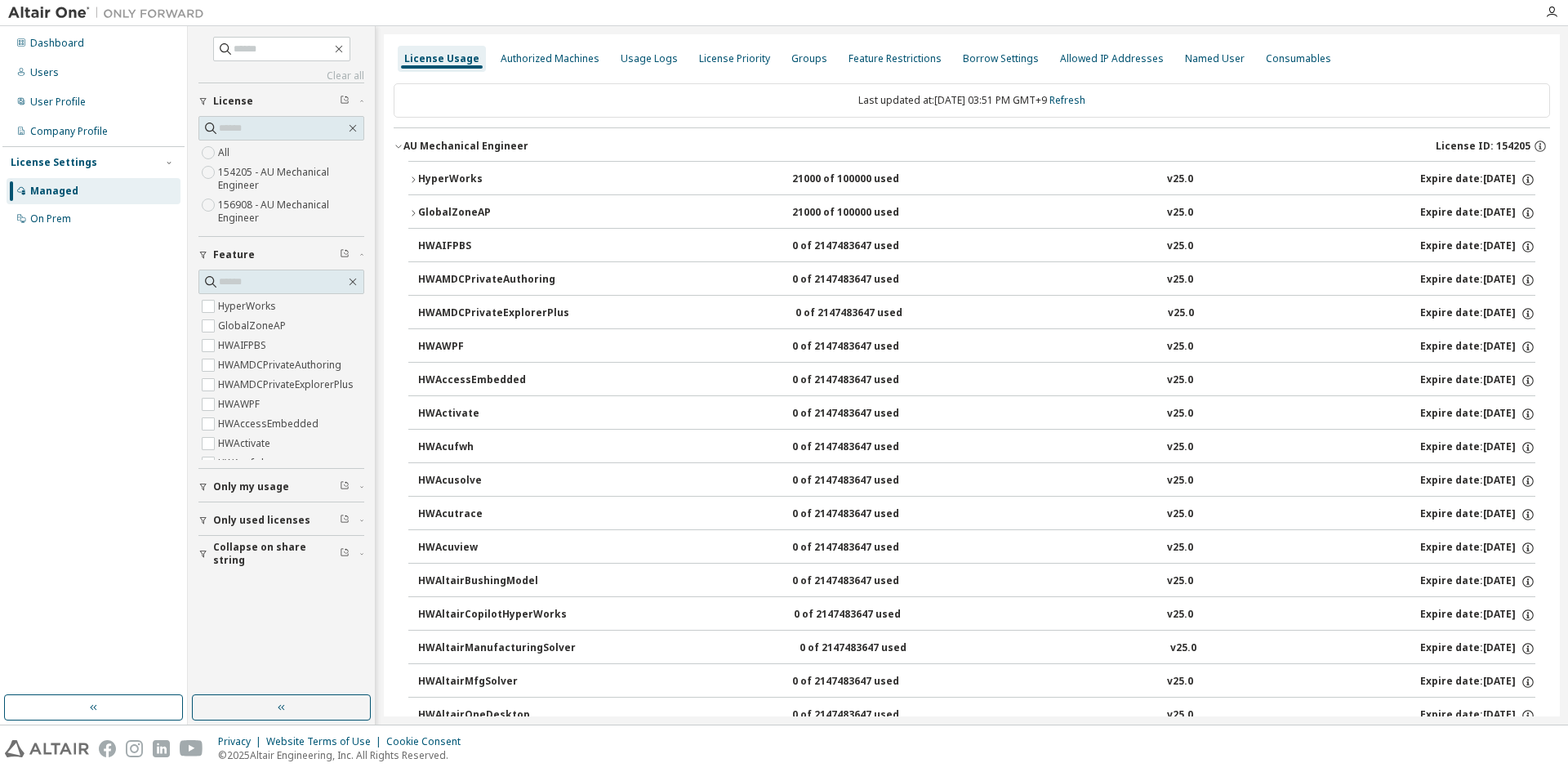
click at [1502, 145] on span "License ID: 154205" at bounding box center [1484, 146] width 95 height 13
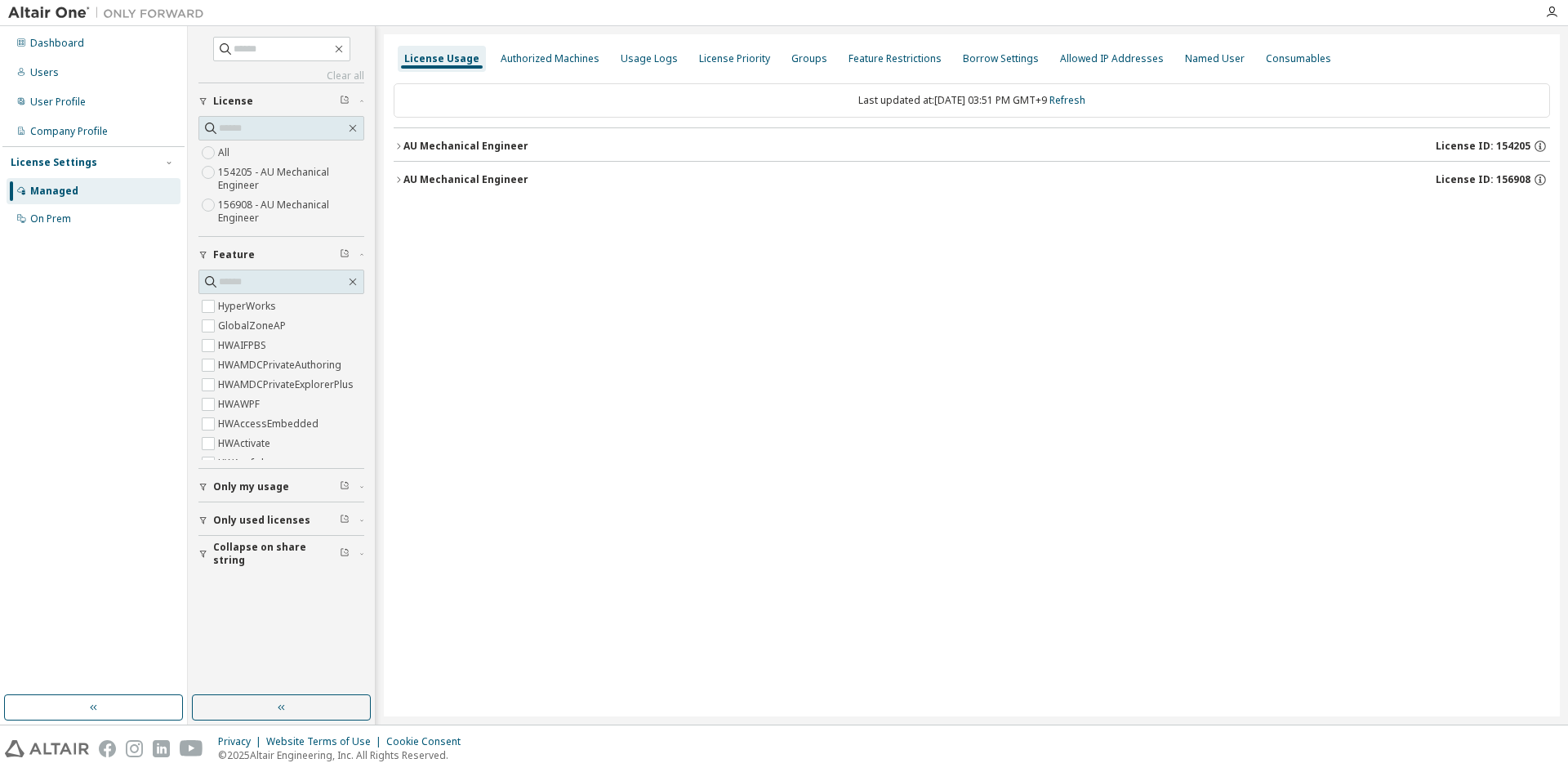
click at [1501, 182] on span "License ID: 156908" at bounding box center [1484, 179] width 95 height 13
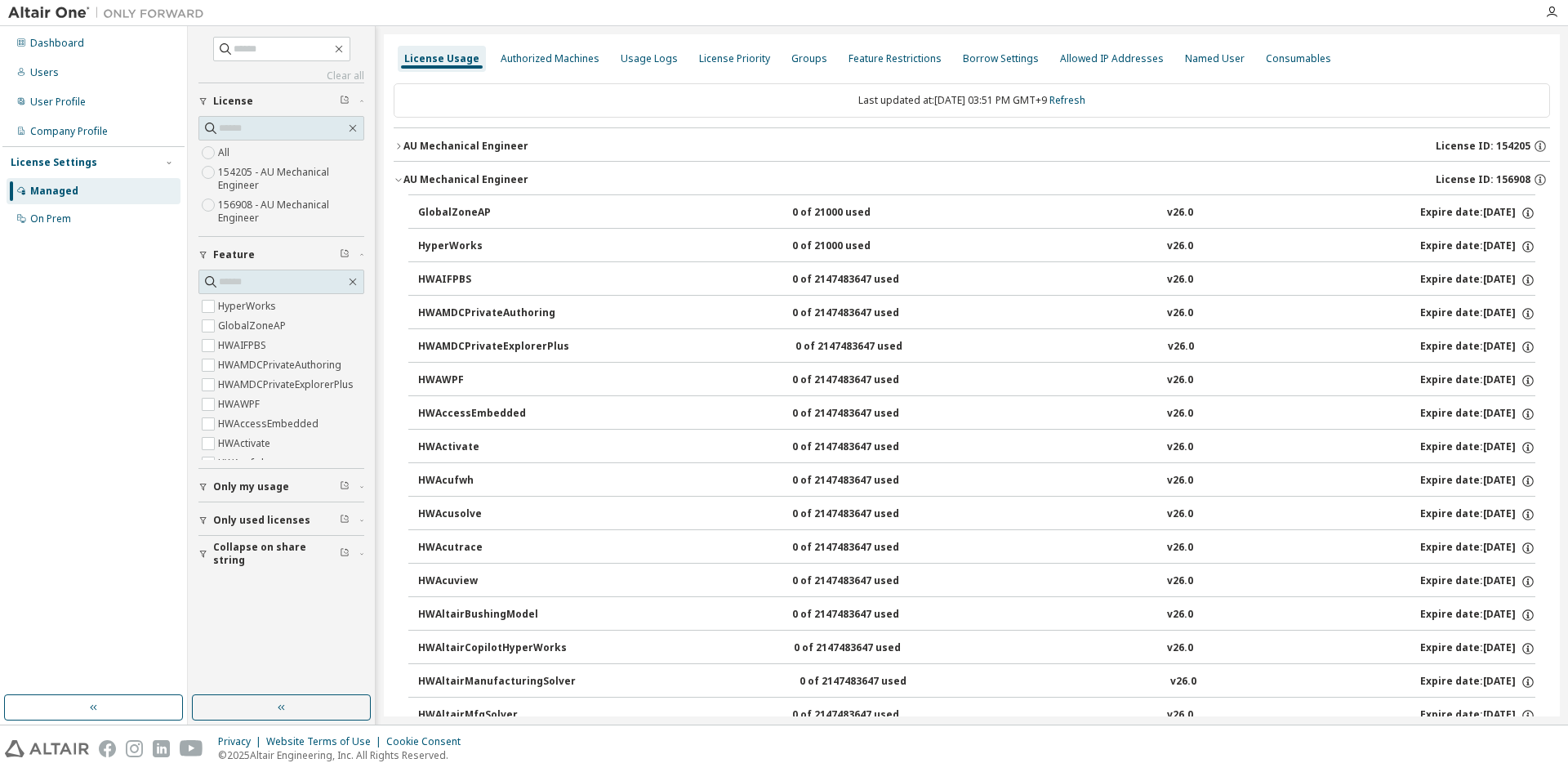
click at [1501, 182] on span "License ID: 156908" at bounding box center [1484, 179] width 95 height 13
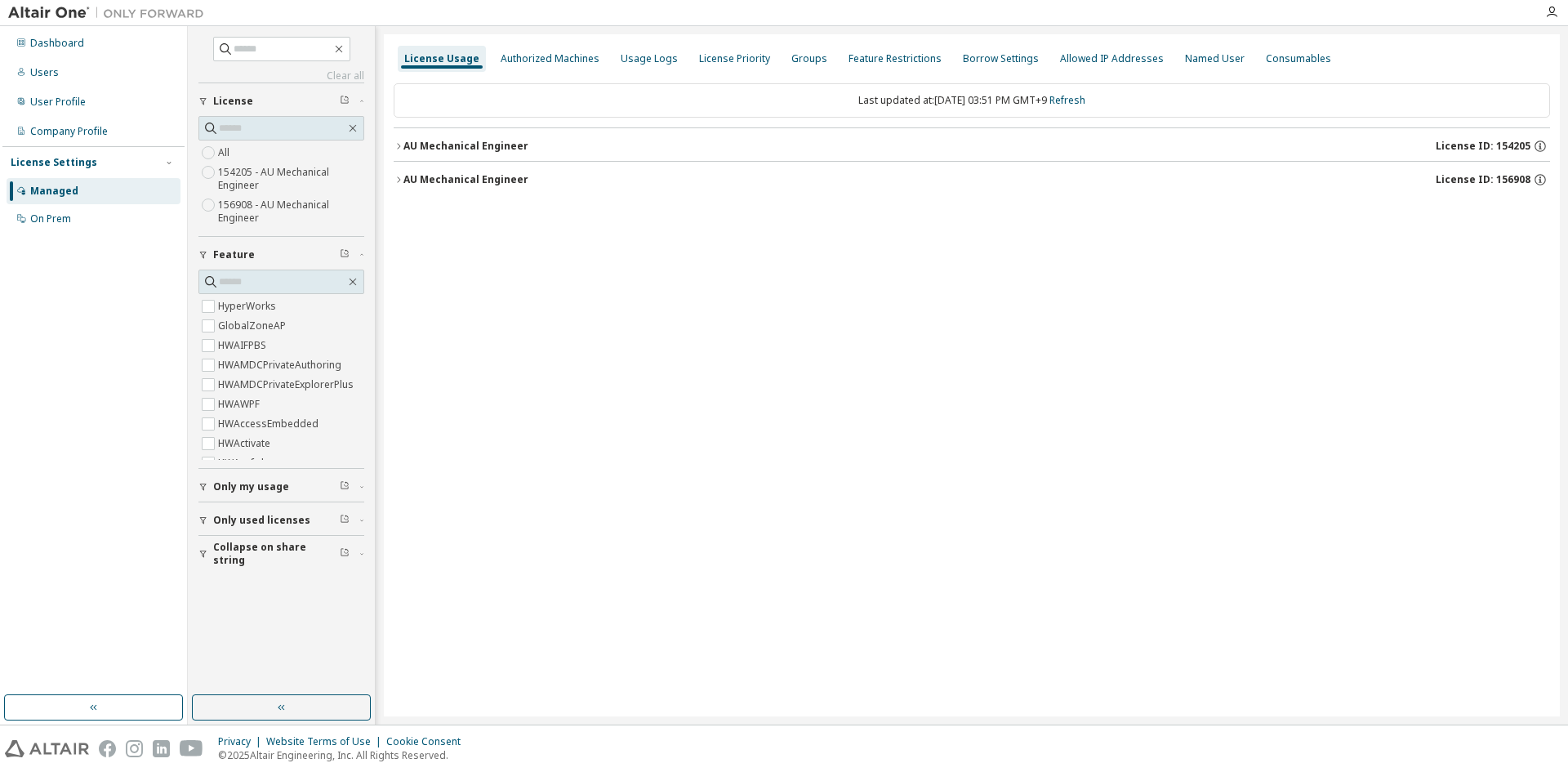
click at [1501, 144] on span "License ID: 154205" at bounding box center [1484, 146] width 95 height 13
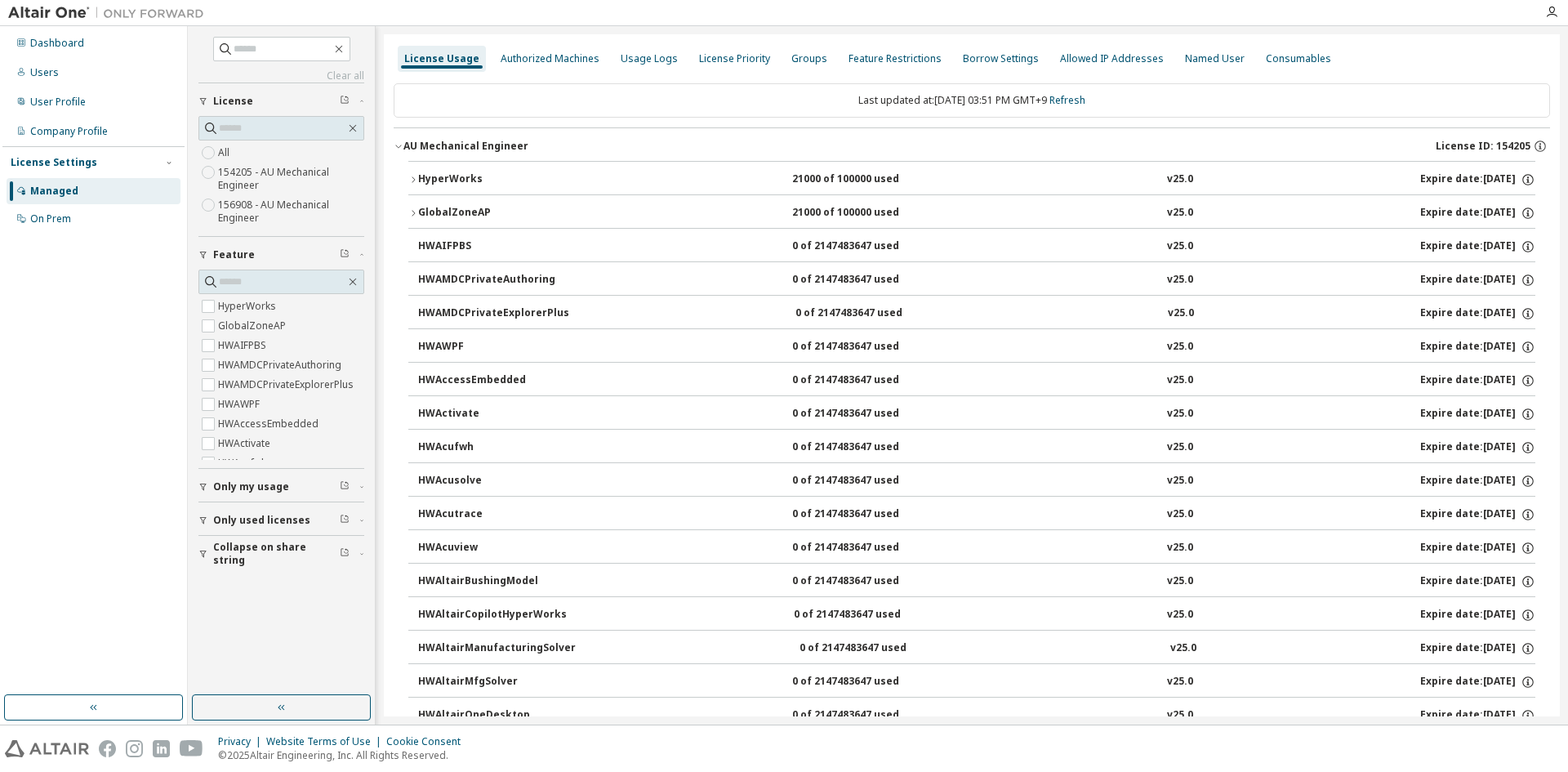
click at [1501, 144] on span "License ID: 154205" at bounding box center [1484, 146] width 95 height 13
